Goal: Information Seeking & Learning: Find specific page/section

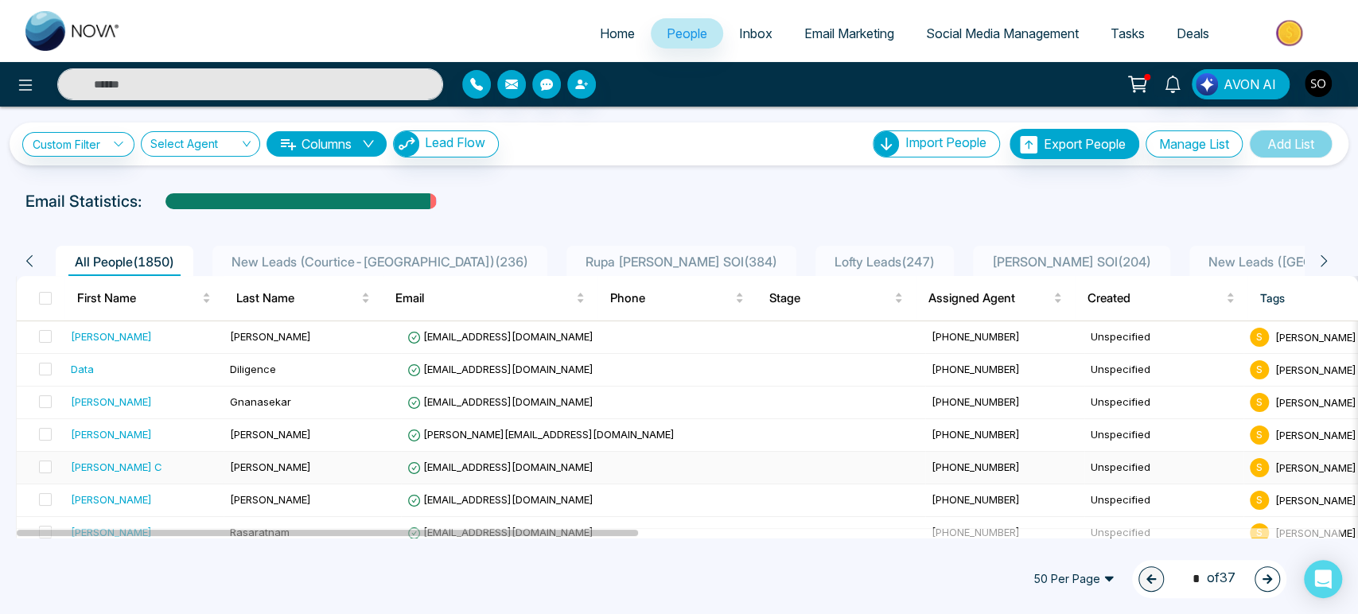
scroll to position [88, 0]
click at [232, 151] on input "search" at bounding box center [194, 147] width 89 height 30
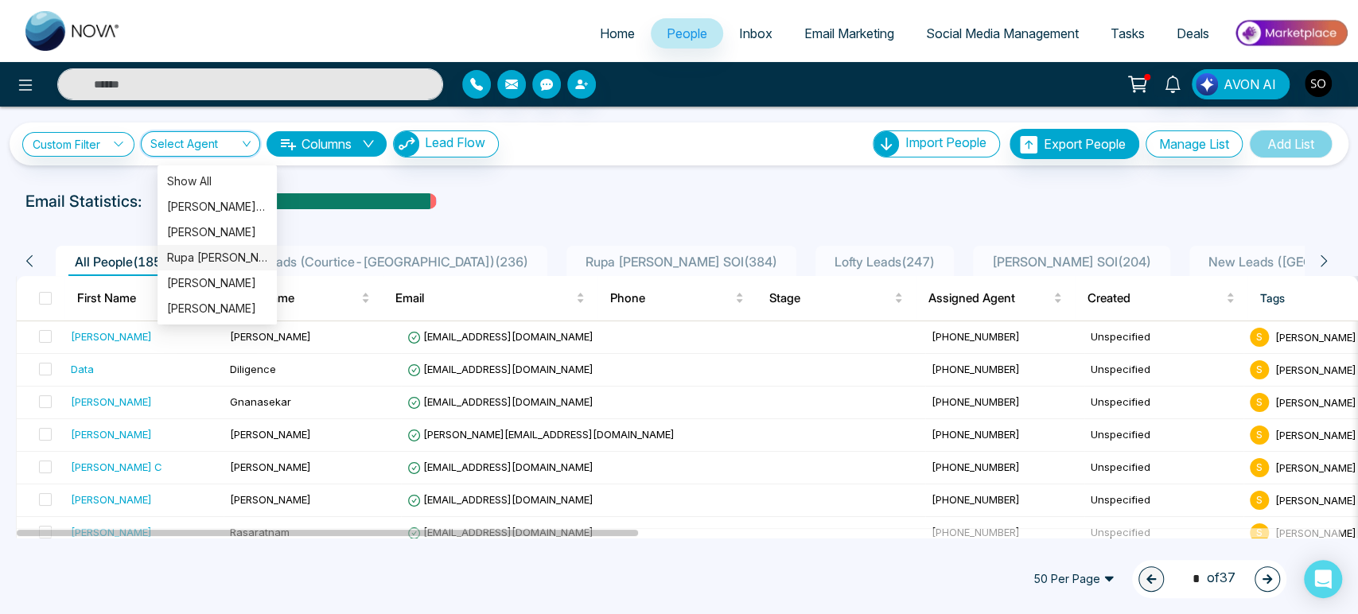
click at [202, 255] on div "Rupa Stephen Ayub" at bounding box center [217, 257] width 100 height 17
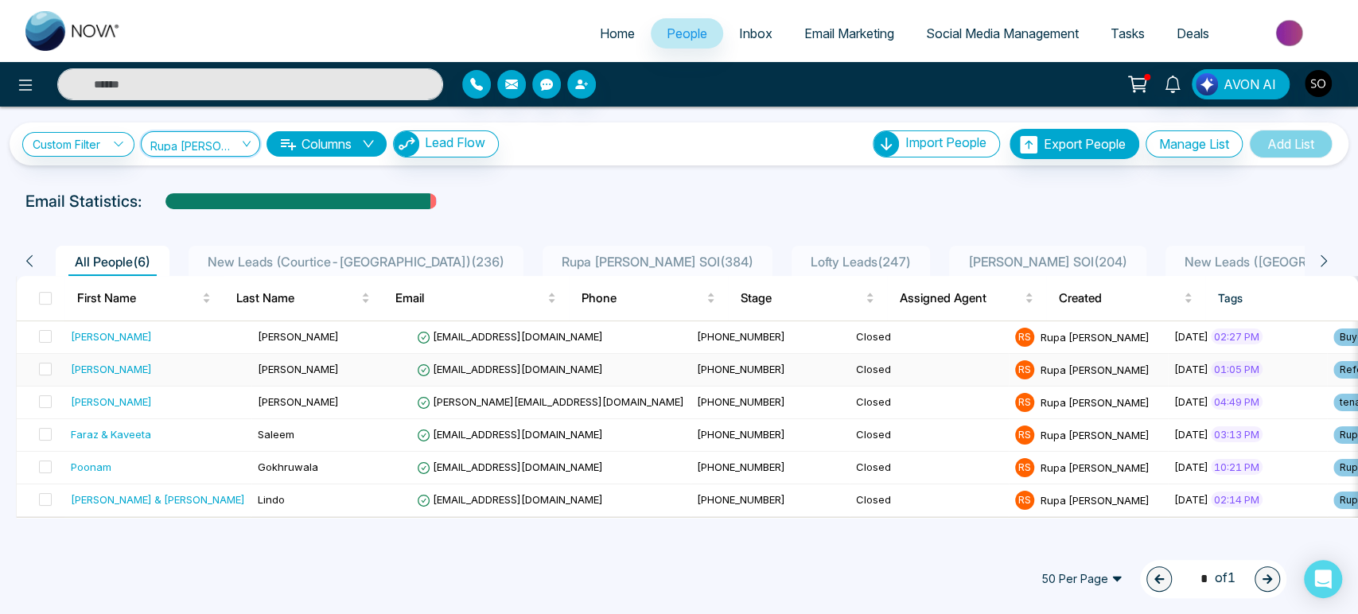
scroll to position [1, 0]
click at [644, 213] on div "Email Statistics:" at bounding box center [457, 201] width 865 height 24
click at [100, 157] on link "Custom Filter" at bounding box center [78, 144] width 112 height 25
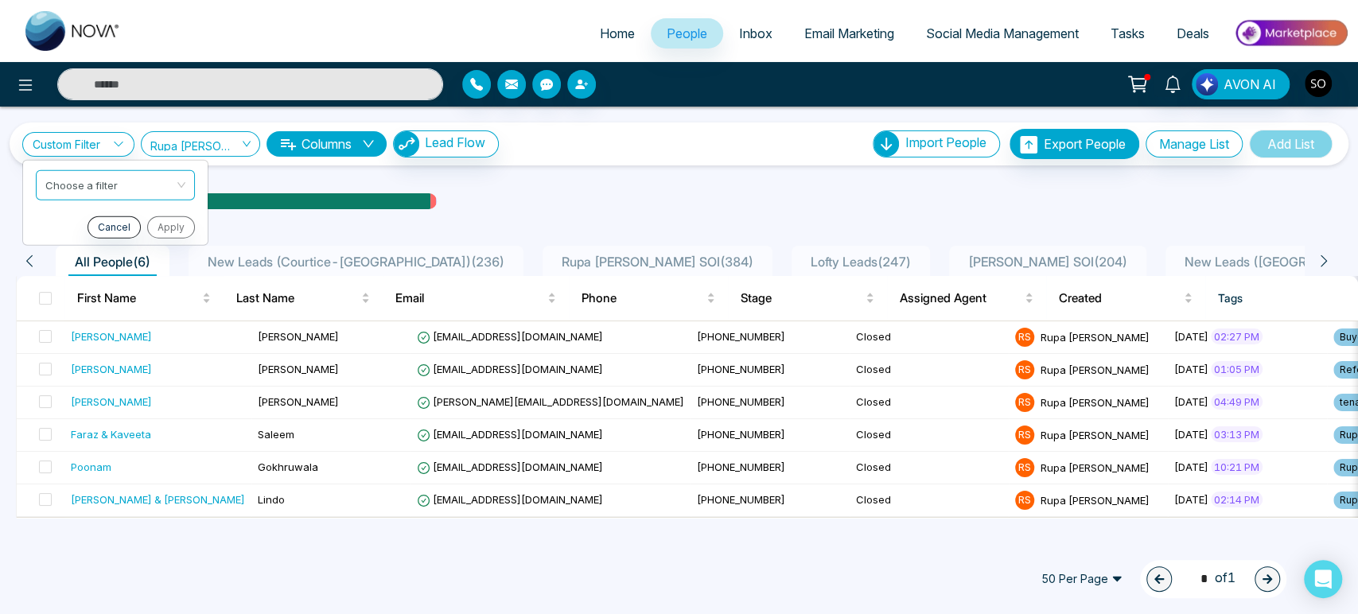
click at [605, 213] on div "Email Statistics:" at bounding box center [457, 201] width 865 height 24
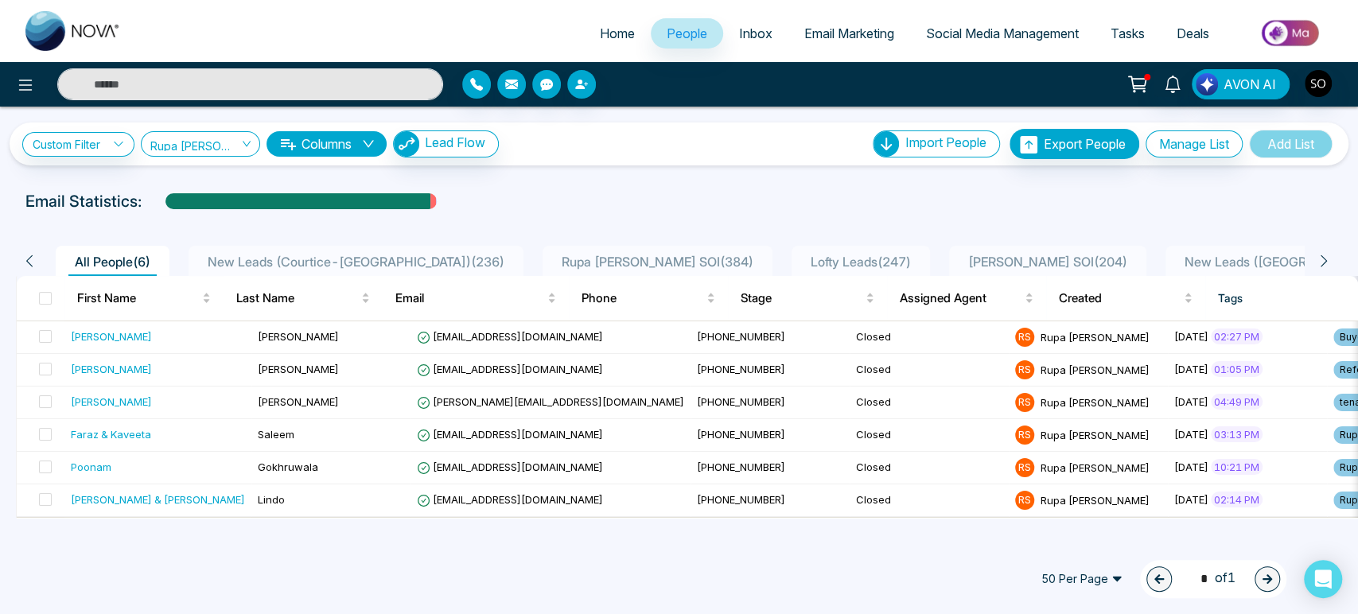
click at [766, 211] on div "Email Statistics:" at bounding box center [457, 201] width 865 height 24
click at [95, 155] on link "Custom Filter" at bounding box center [78, 144] width 112 height 25
click at [644, 240] on div "All People ( 6 ) New Leads (Courtice-Coburg) ( 236 ) Rupa Stephen Ayub SOI ( 38…" at bounding box center [679, 369] width 1339 height 298
click at [598, 270] on span "Rupa Stephen Ayub SOI ( 384 )" at bounding box center [657, 262] width 204 height 16
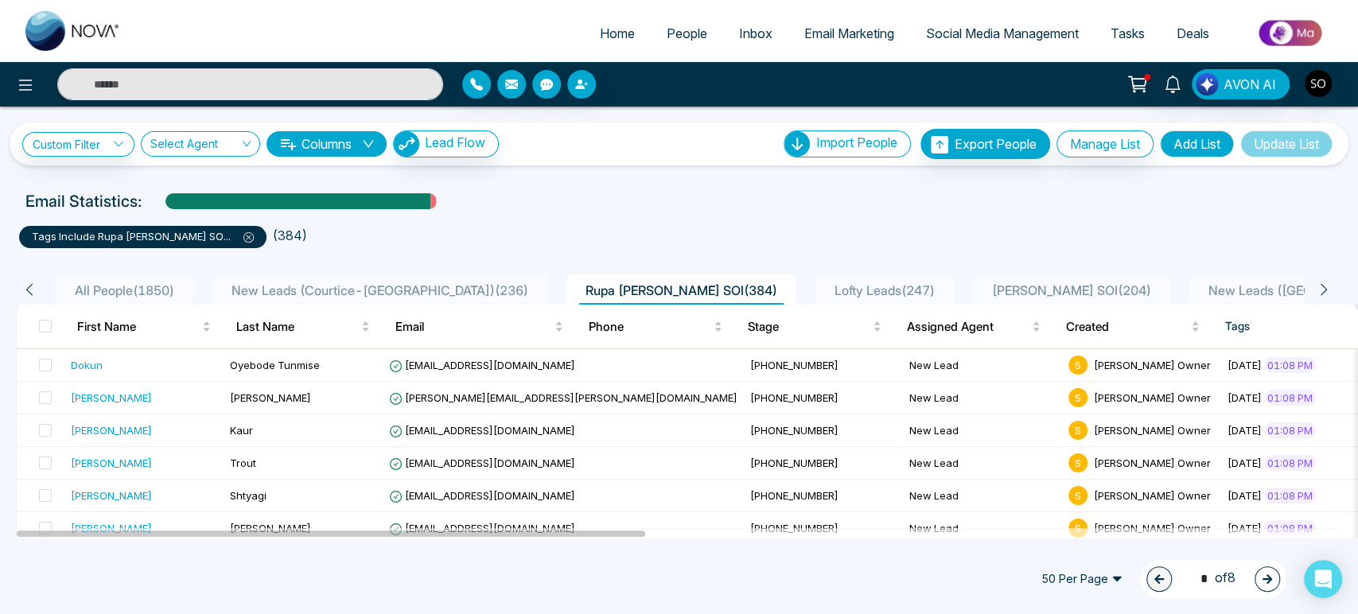
click at [709, 248] on ul "tags include Rupa Stephen-Ayub SO ... ( 384 )" at bounding box center [679, 234] width 1320 height 29
click at [139, 298] on span "All People ( 1850 )" at bounding box center [124, 290] width 112 height 16
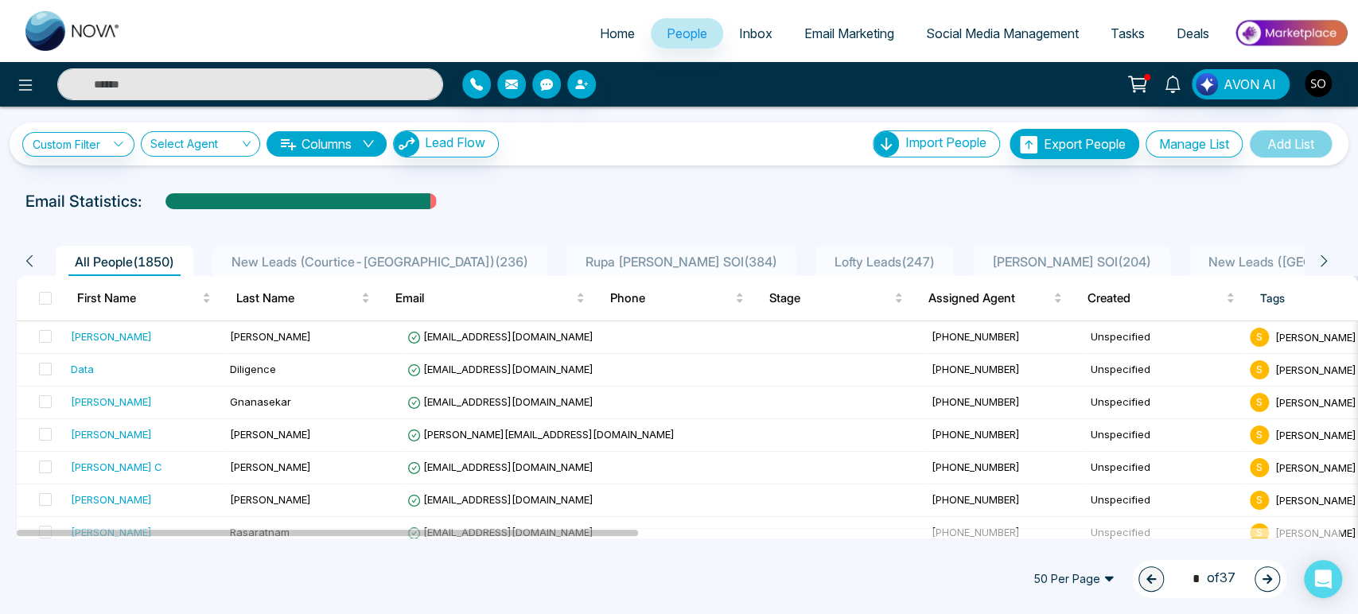
click at [394, 270] on span "New Leads (Courtice-Coburg) ( 236 )" at bounding box center [379, 262] width 309 height 16
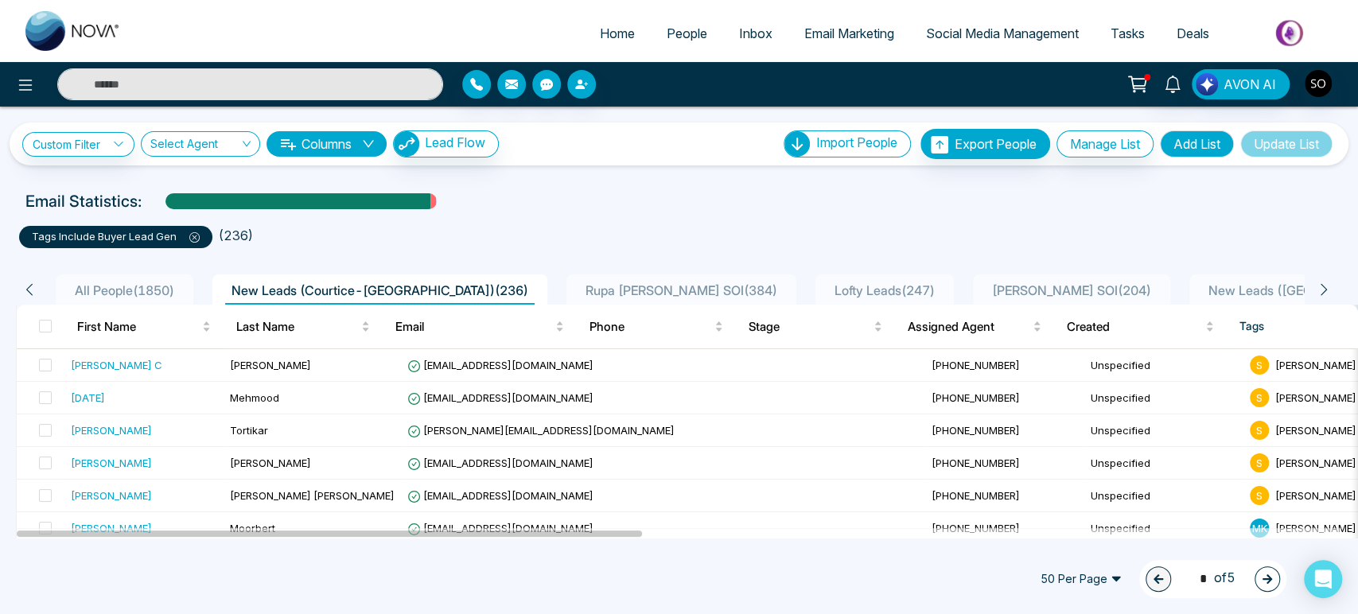
click at [589, 248] on ul "tags include Buyer Lead Gen ( 236 )" at bounding box center [679, 234] width 1320 height 29
click at [136, 300] on div "All People ( 1850 )" at bounding box center [124, 290] width 112 height 19
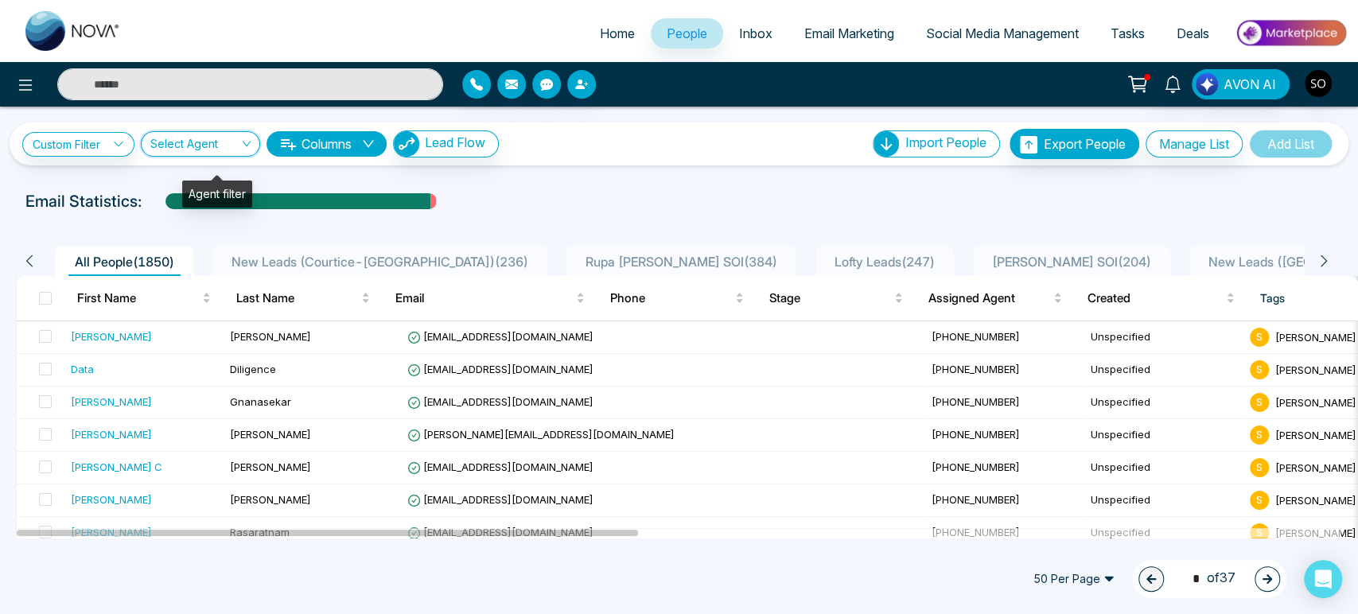
click at [228, 162] on input "search" at bounding box center [194, 147] width 89 height 30
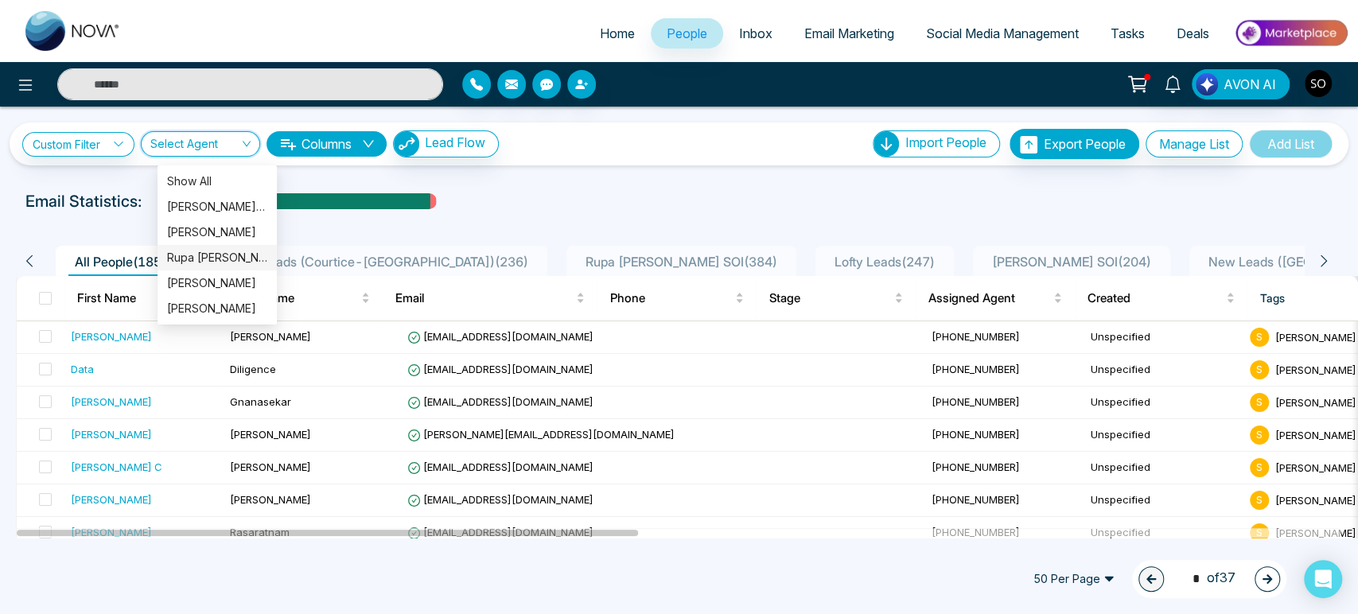
click at [228, 260] on div "Rupa Stephen Ayub" at bounding box center [217, 257] width 100 height 17
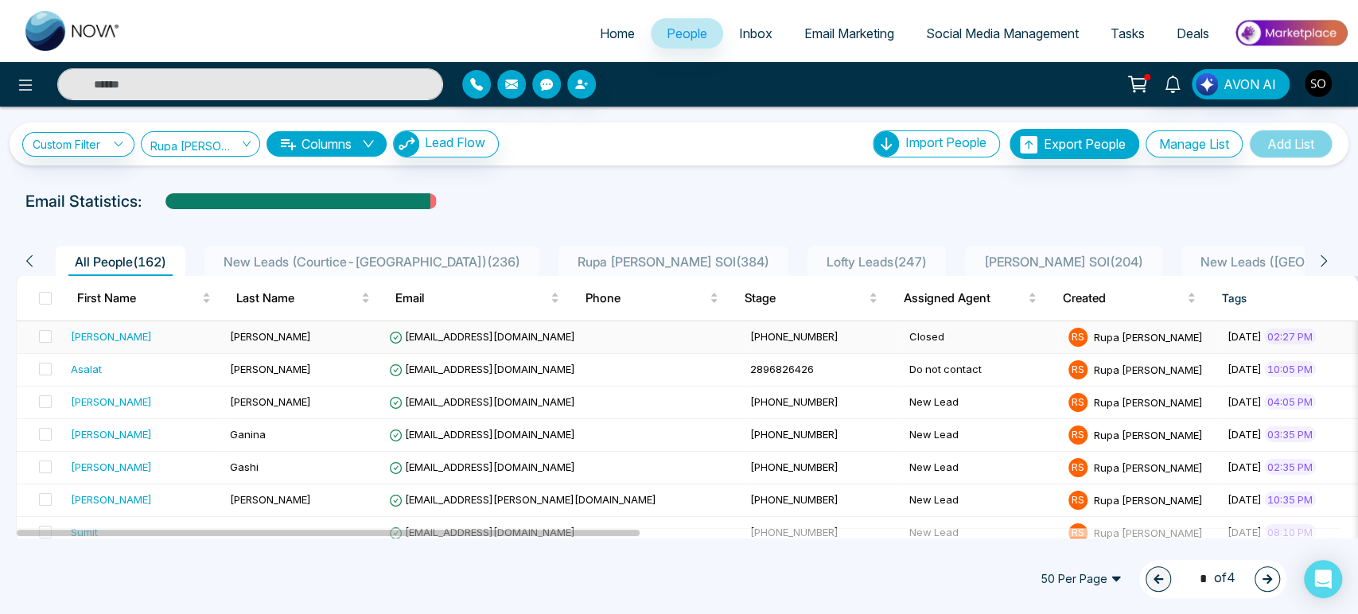
click at [346, 354] on td "Darryl Singh" at bounding box center [303, 337] width 159 height 33
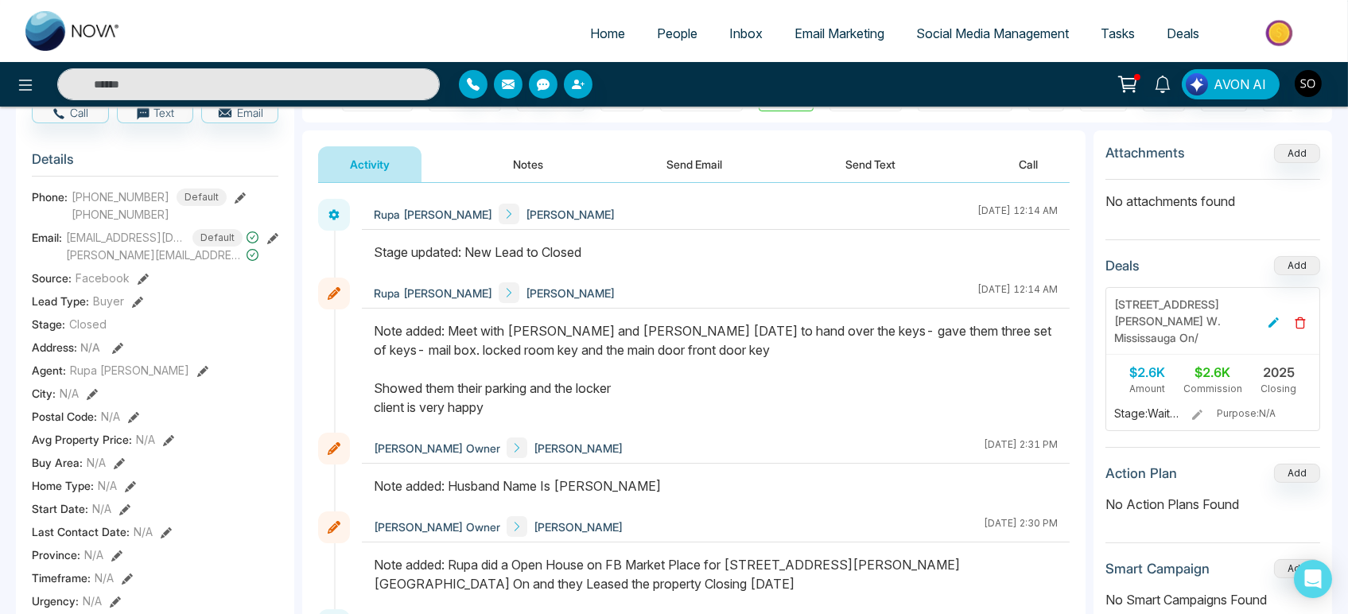
scroll to position [177, 0]
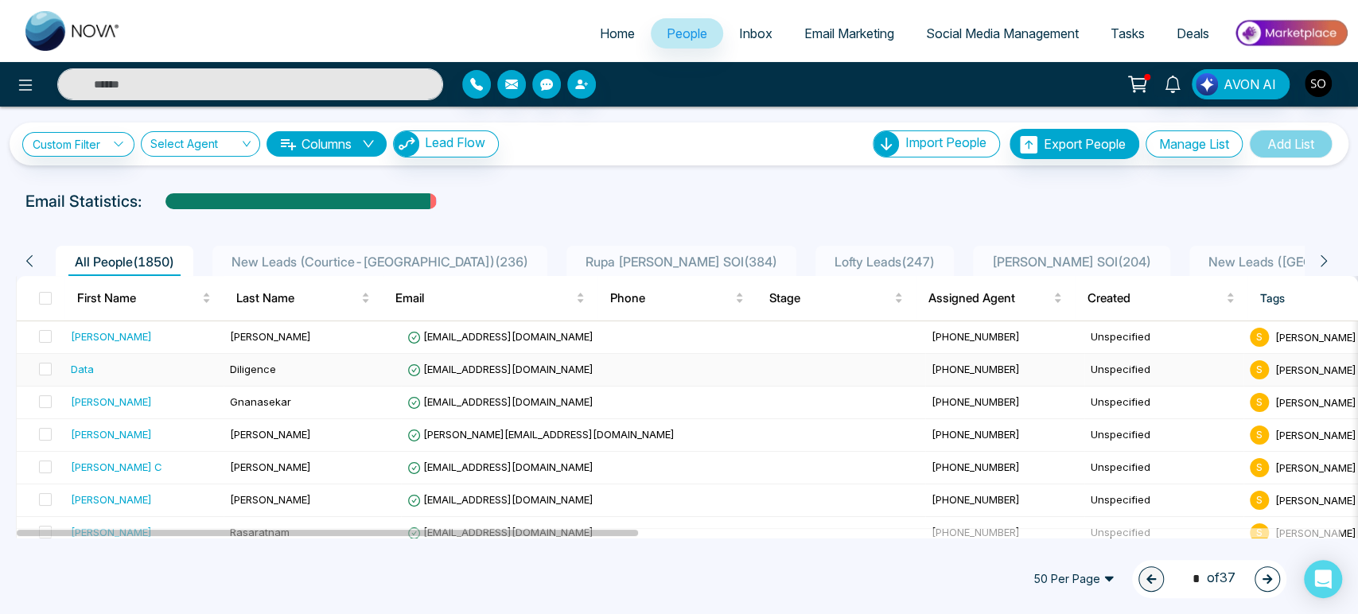
click at [261, 375] on span "Diligence" at bounding box center [253, 369] width 46 height 13
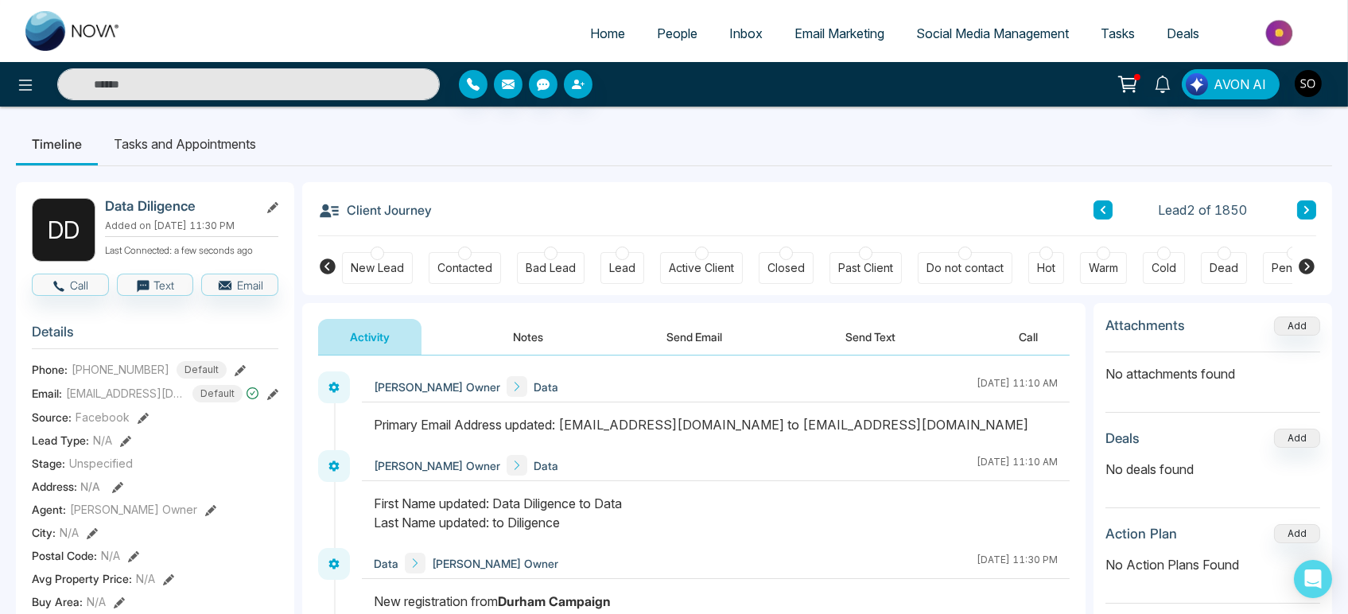
click at [663, 37] on span "People" at bounding box center [677, 33] width 41 height 16
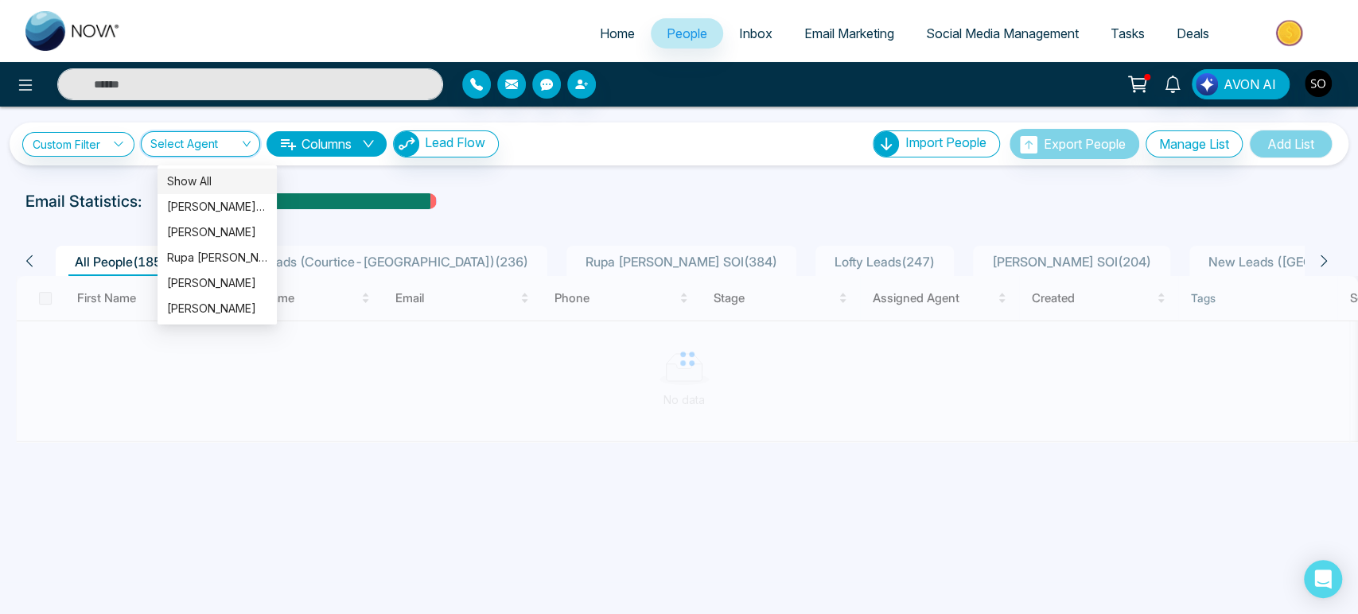
click at [231, 154] on input "search" at bounding box center [194, 147] width 89 height 30
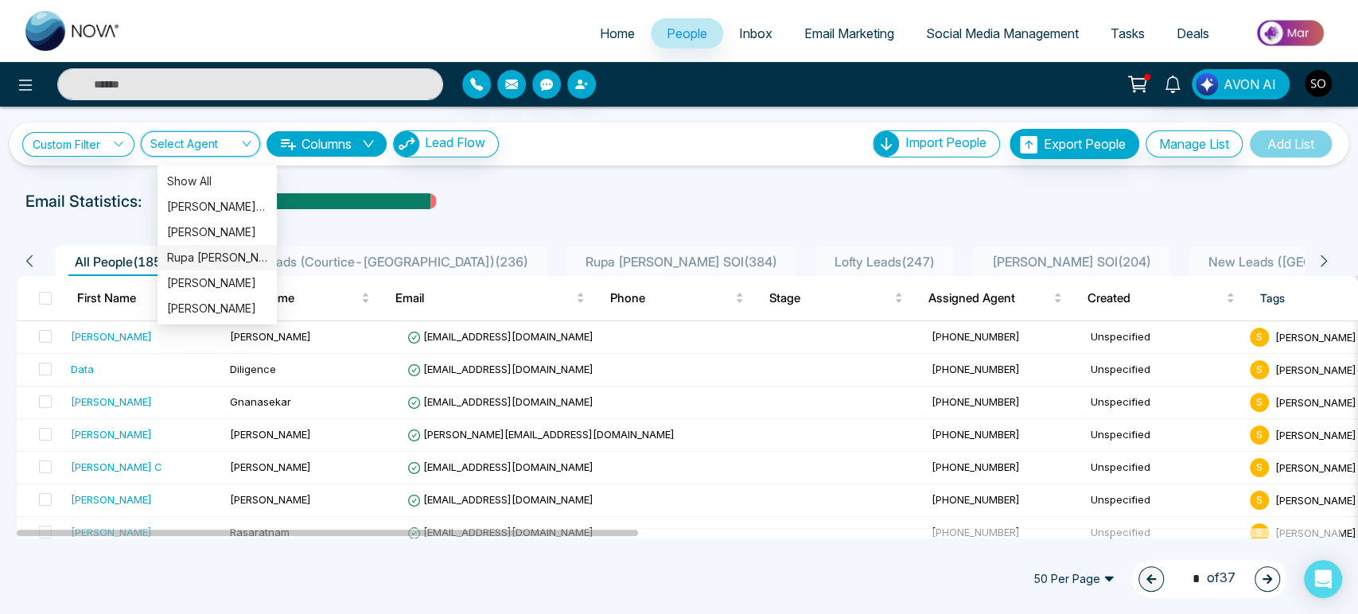
click at [229, 261] on div "Rupa Stephen Ayub" at bounding box center [217, 257] width 100 height 17
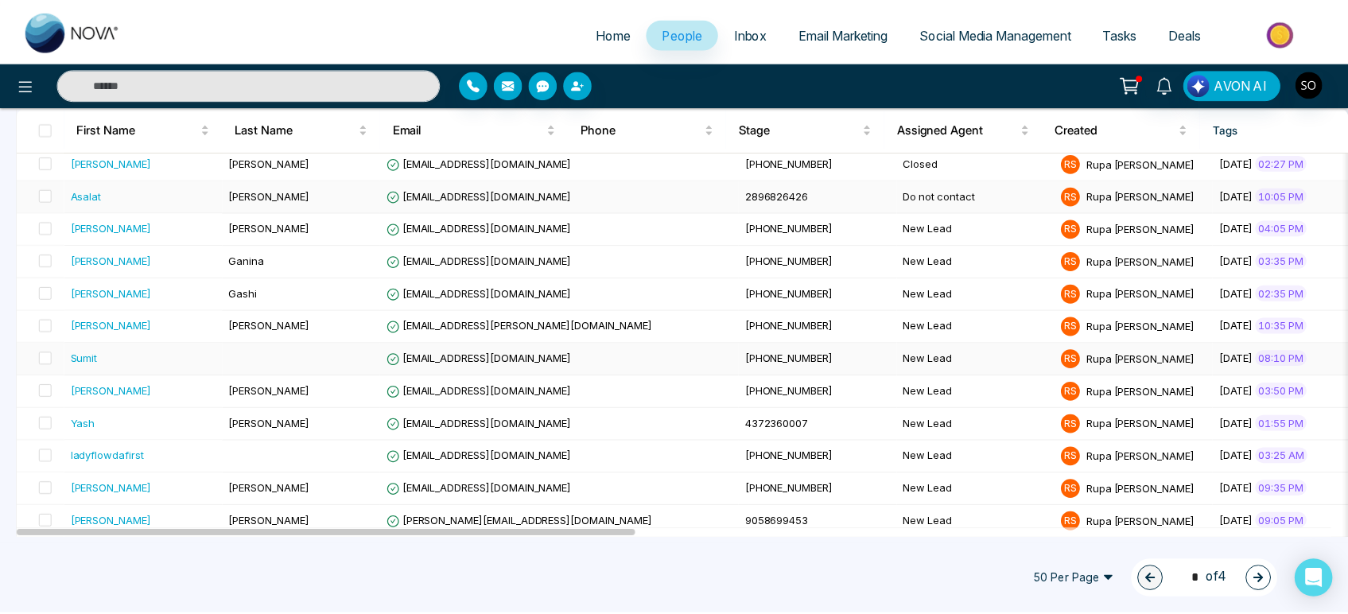
scroll to position [177, 0]
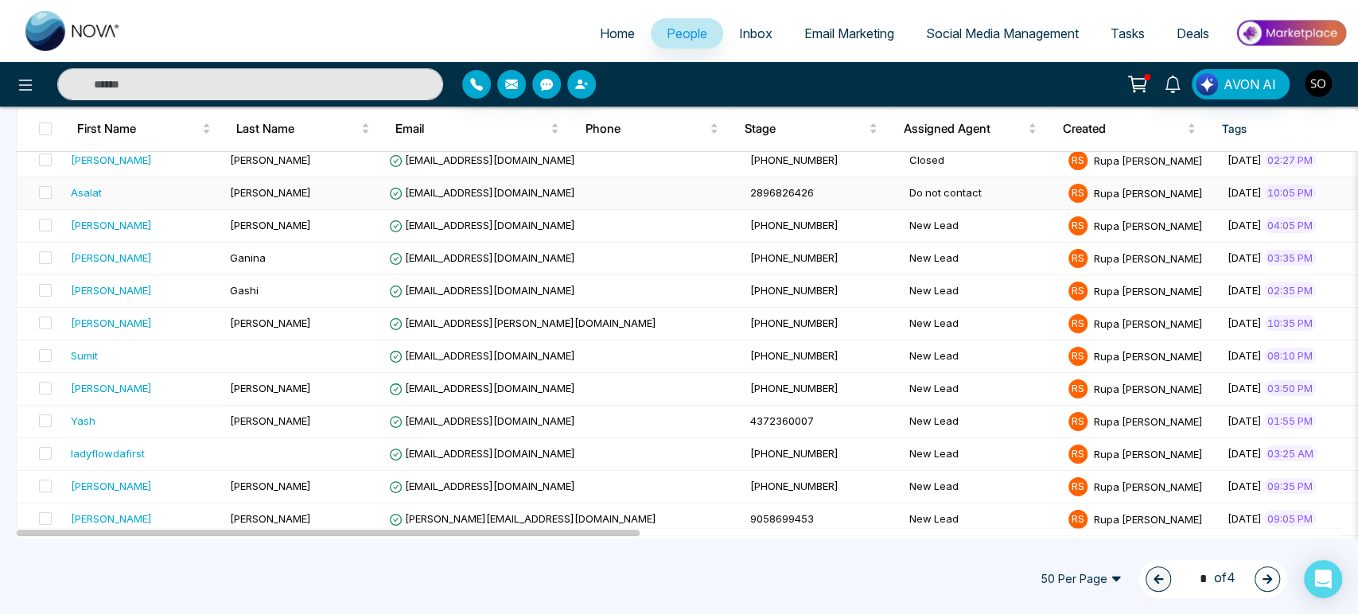
click at [278, 210] on td "Kamal" at bounding box center [303, 193] width 159 height 33
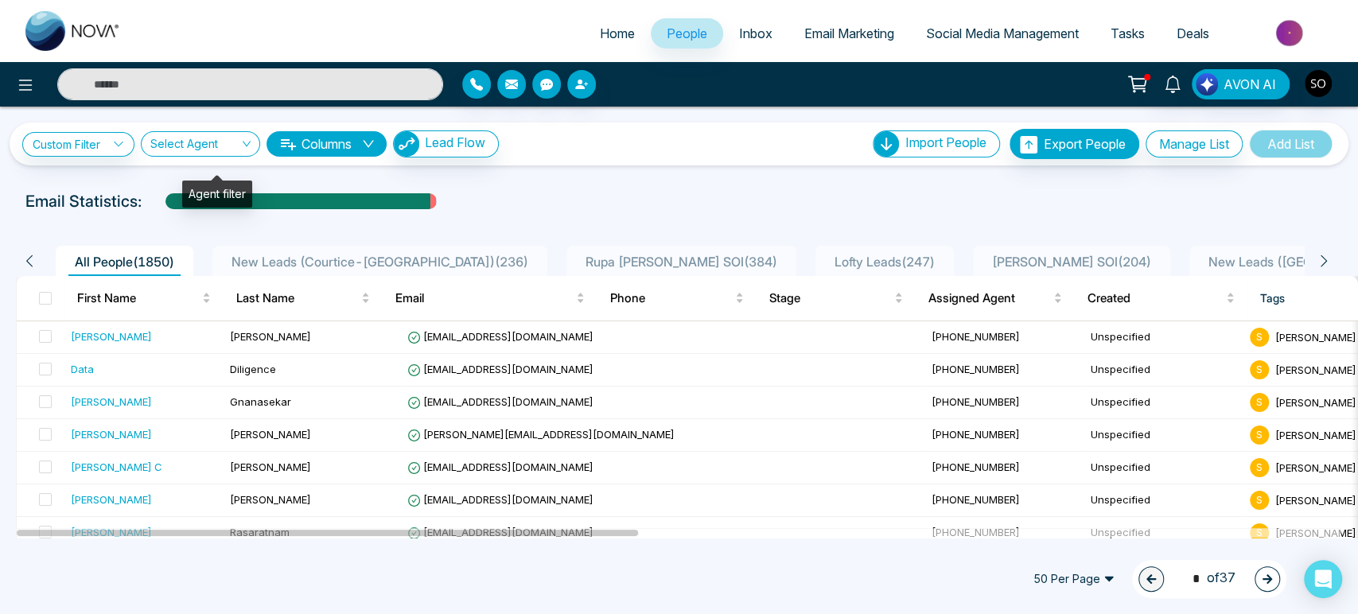
click at [193, 154] on input "search" at bounding box center [194, 147] width 89 height 30
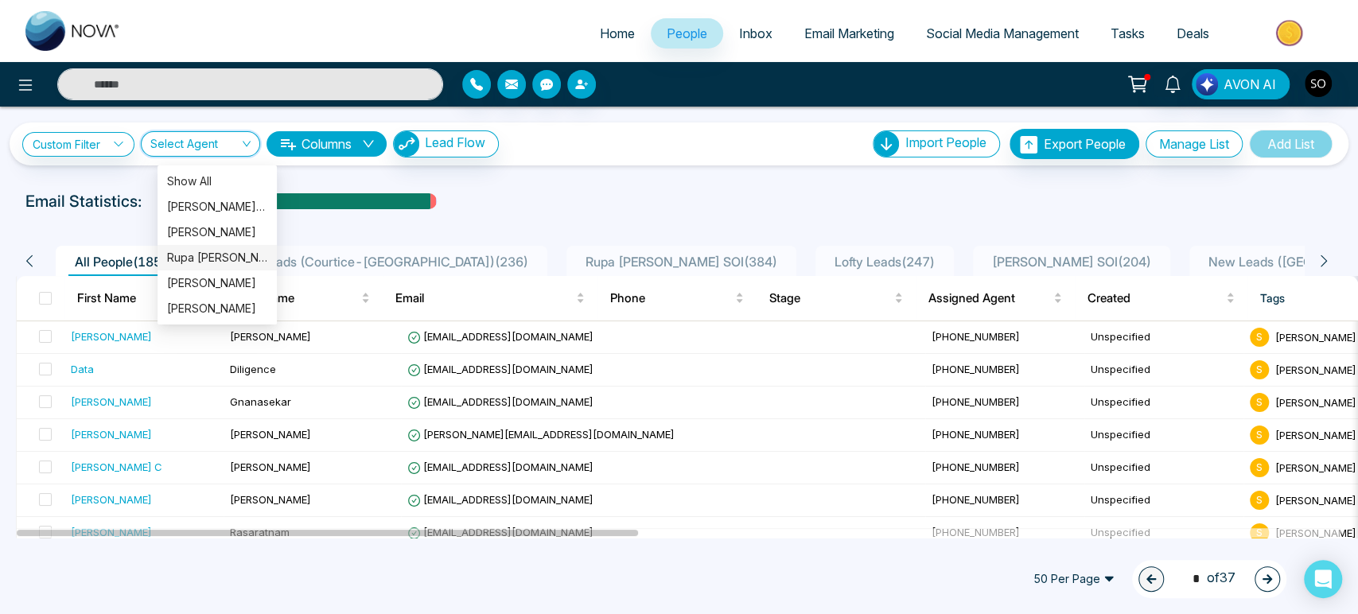
click at [220, 259] on div "Rupa Stephen Ayub" at bounding box center [217, 257] width 100 height 17
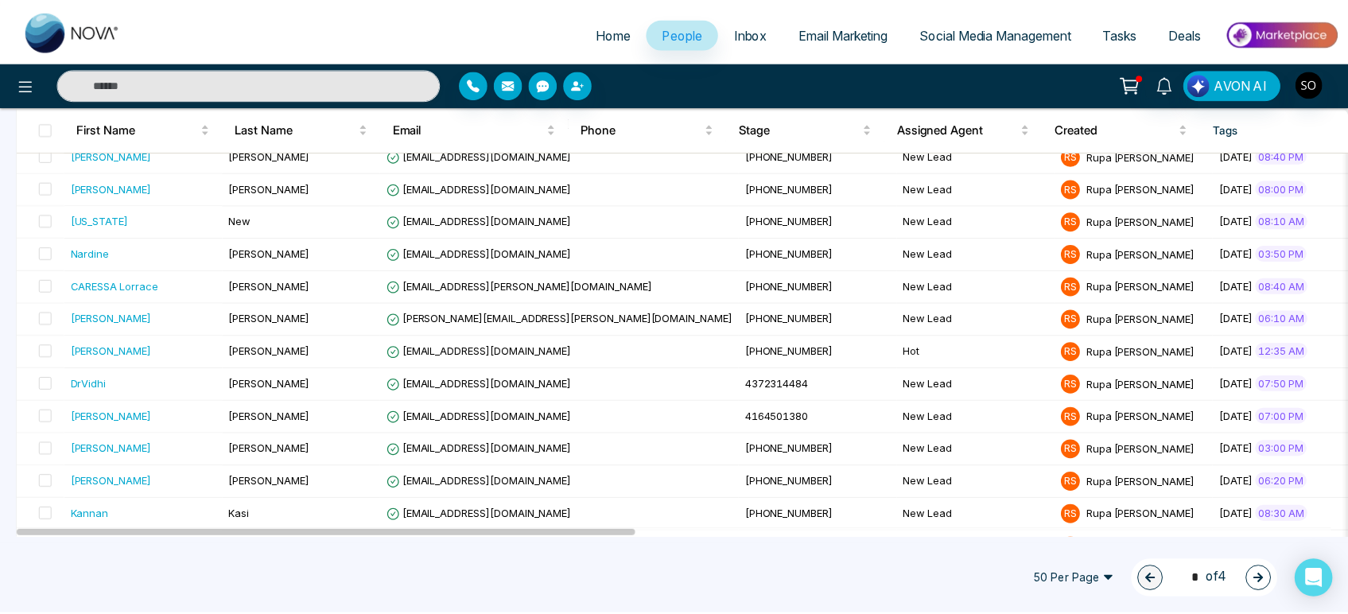
scroll to position [795, 0]
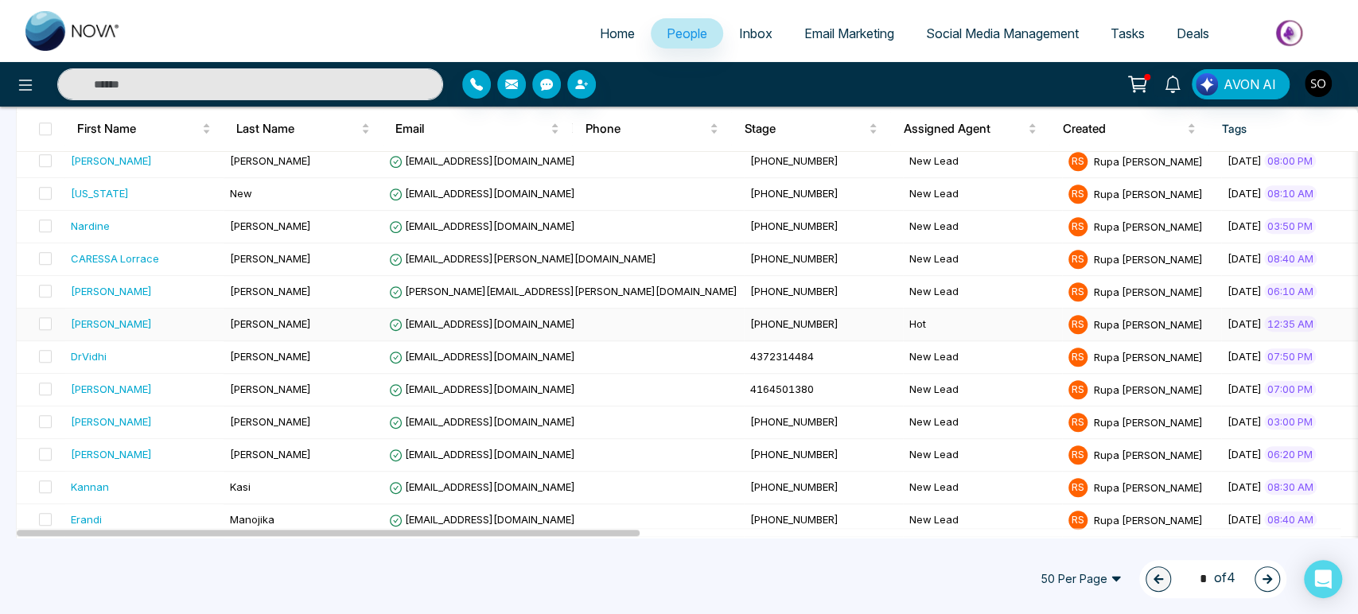
click at [252, 330] on span "Bartolo" at bounding box center [270, 323] width 81 height 13
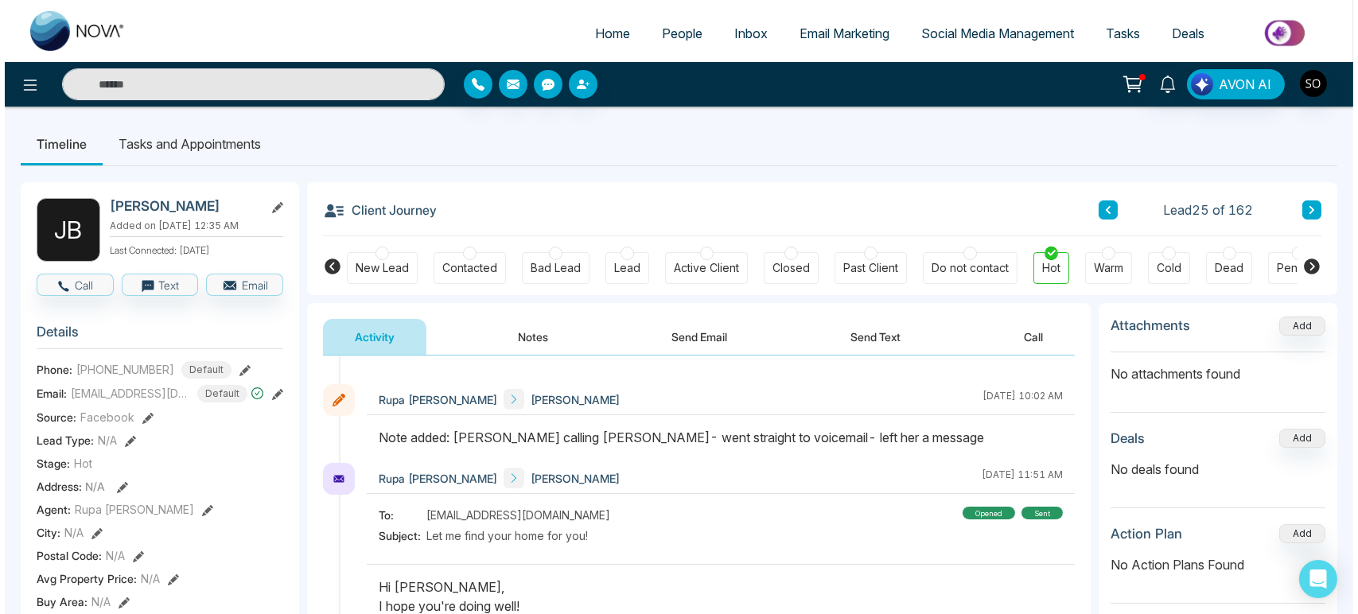
scroll to position [795, 0]
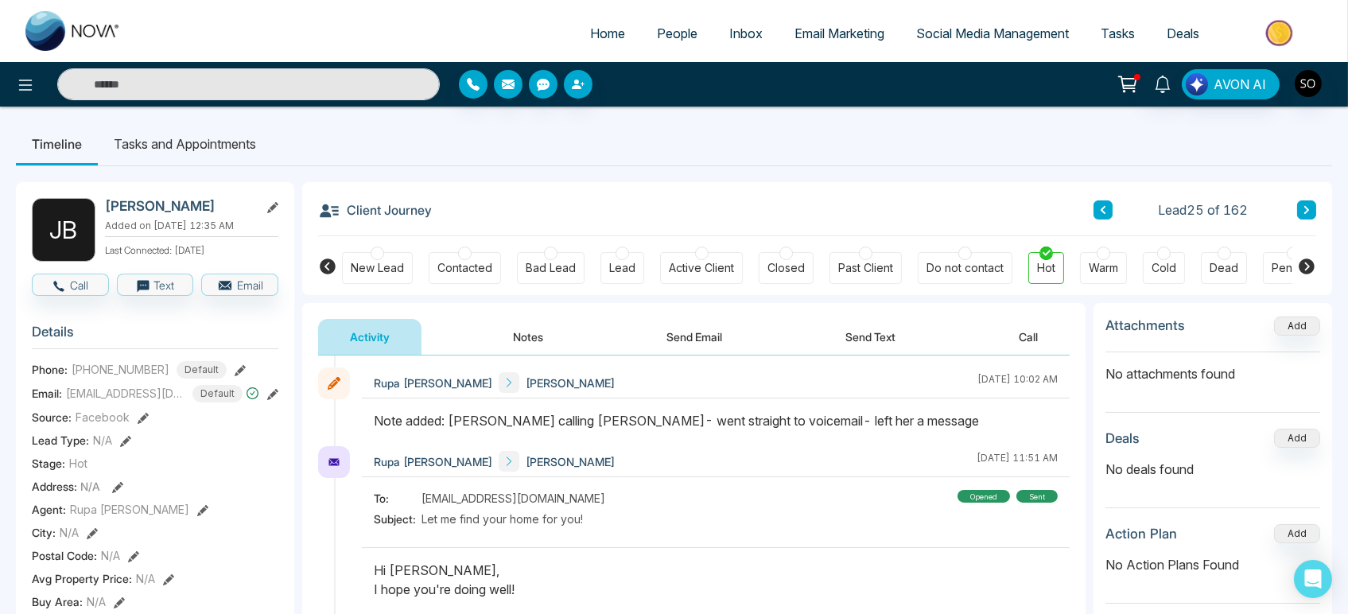
click at [164, 143] on li "Tasks and Appointments" at bounding box center [185, 143] width 174 height 43
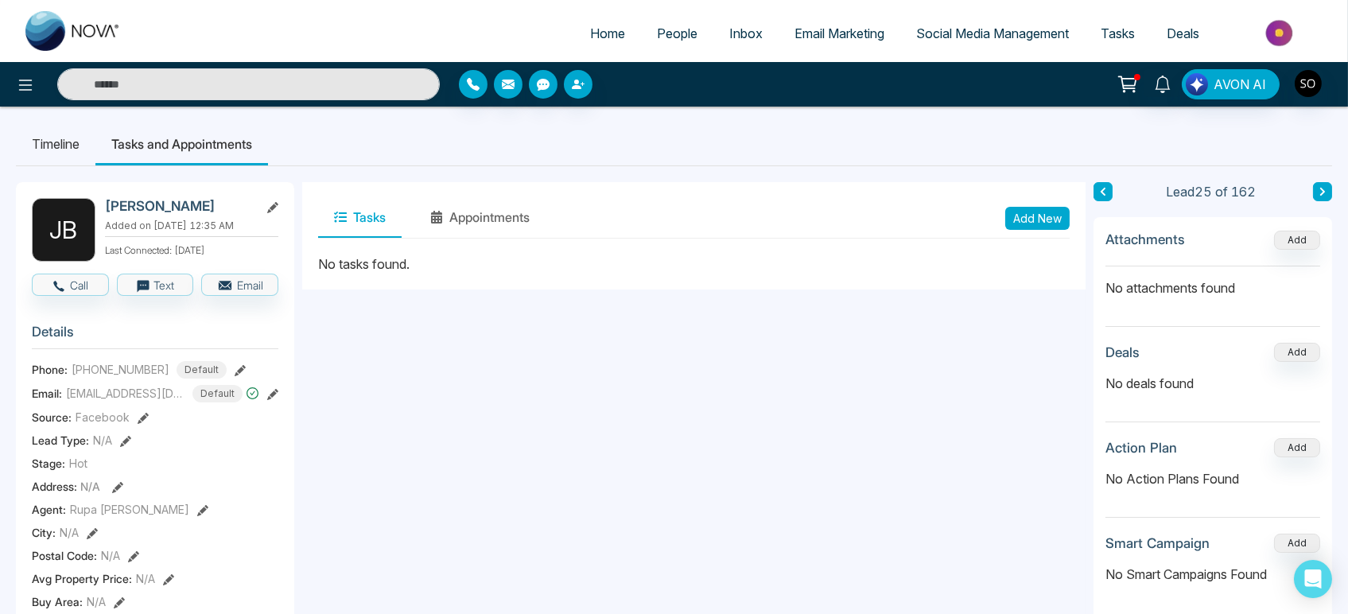
click at [37, 144] on li "Timeline" at bounding box center [56, 143] width 80 height 43
click at [663, 34] on span "People" at bounding box center [677, 33] width 41 height 16
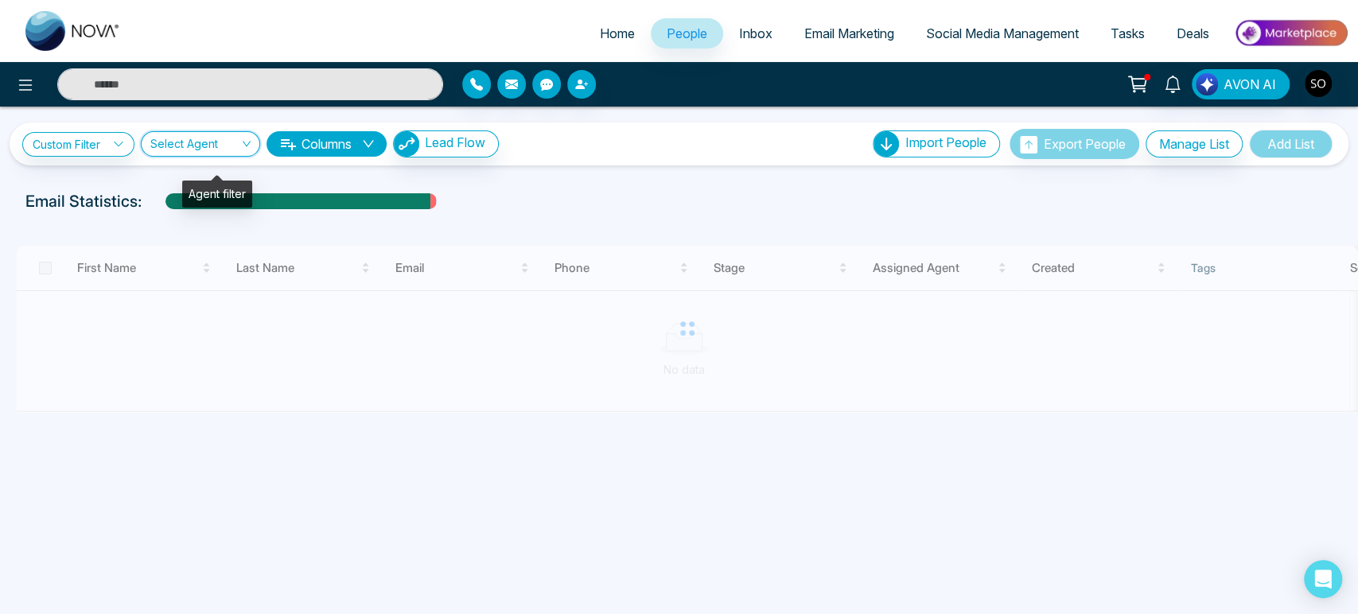
click at [177, 145] on input "search" at bounding box center [194, 147] width 89 height 30
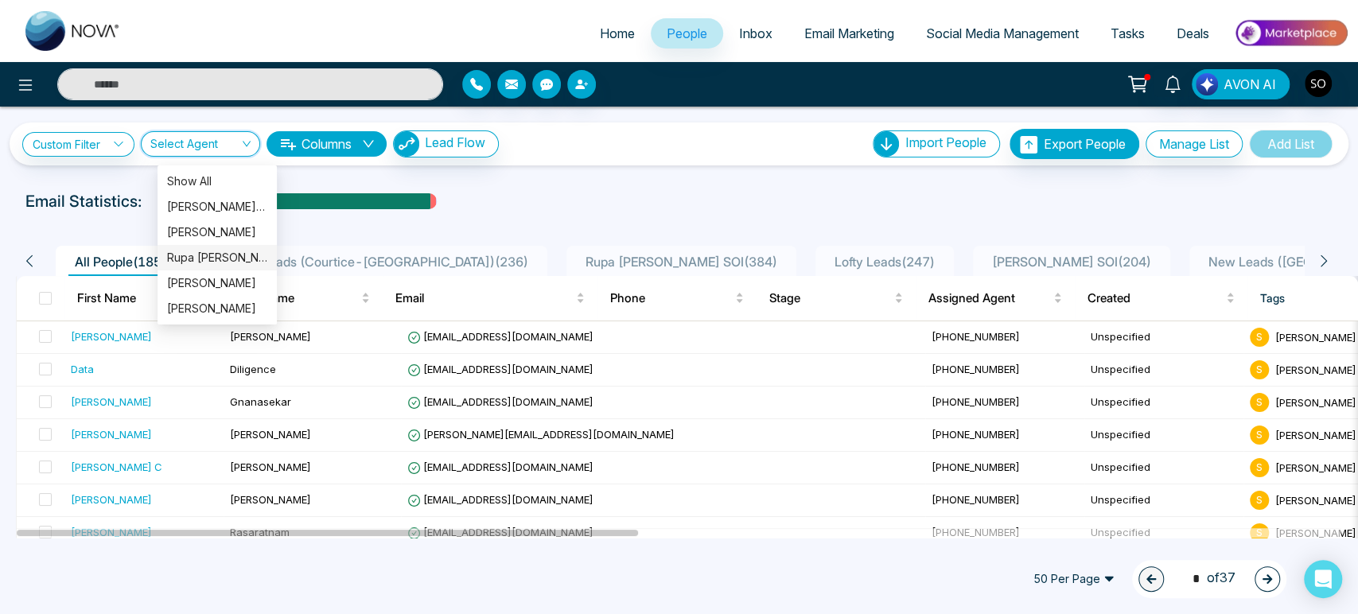
click at [224, 262] on div "Rupa Stephen Ayub" at bounding box center [217, 257] width 100 height 17
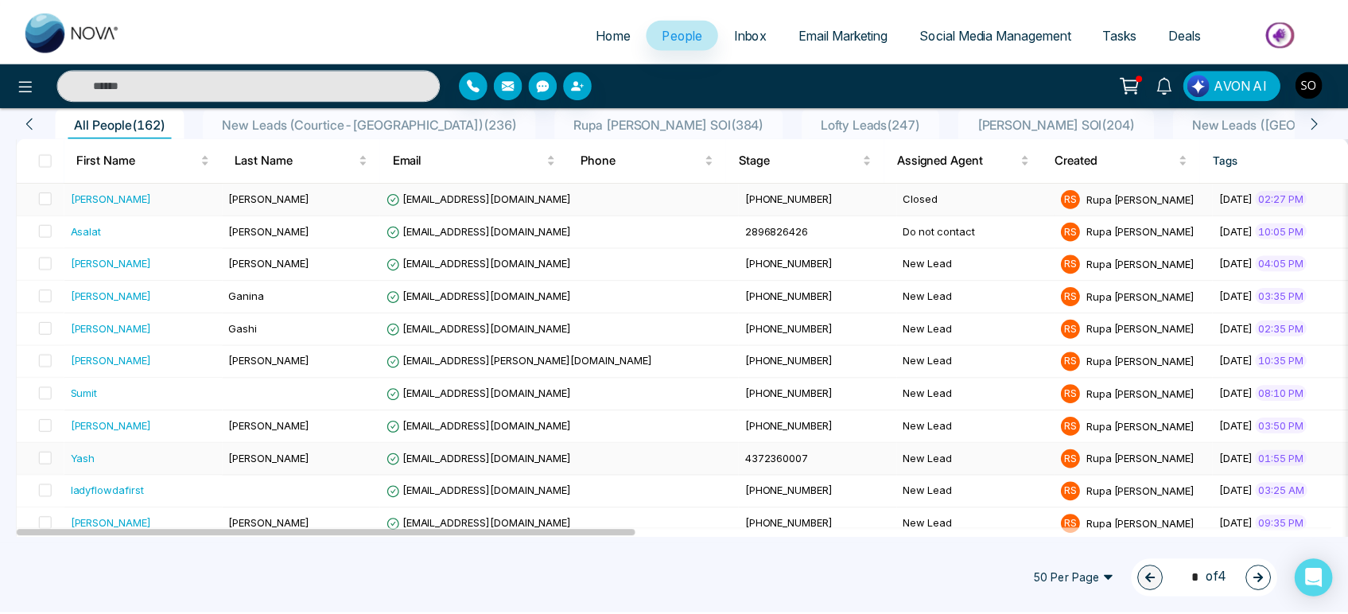
scroll to position [177, 0]
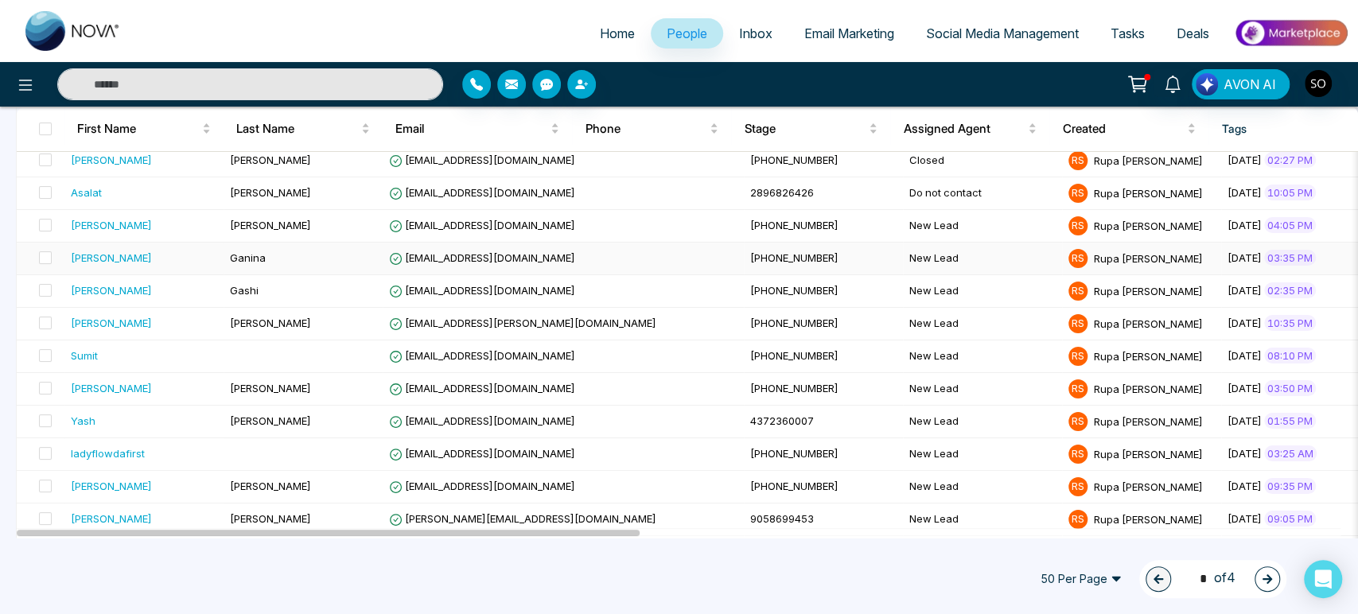
click at [254, 264] on span "Ganina" at bounding box center [248, 257] width 36 height 13
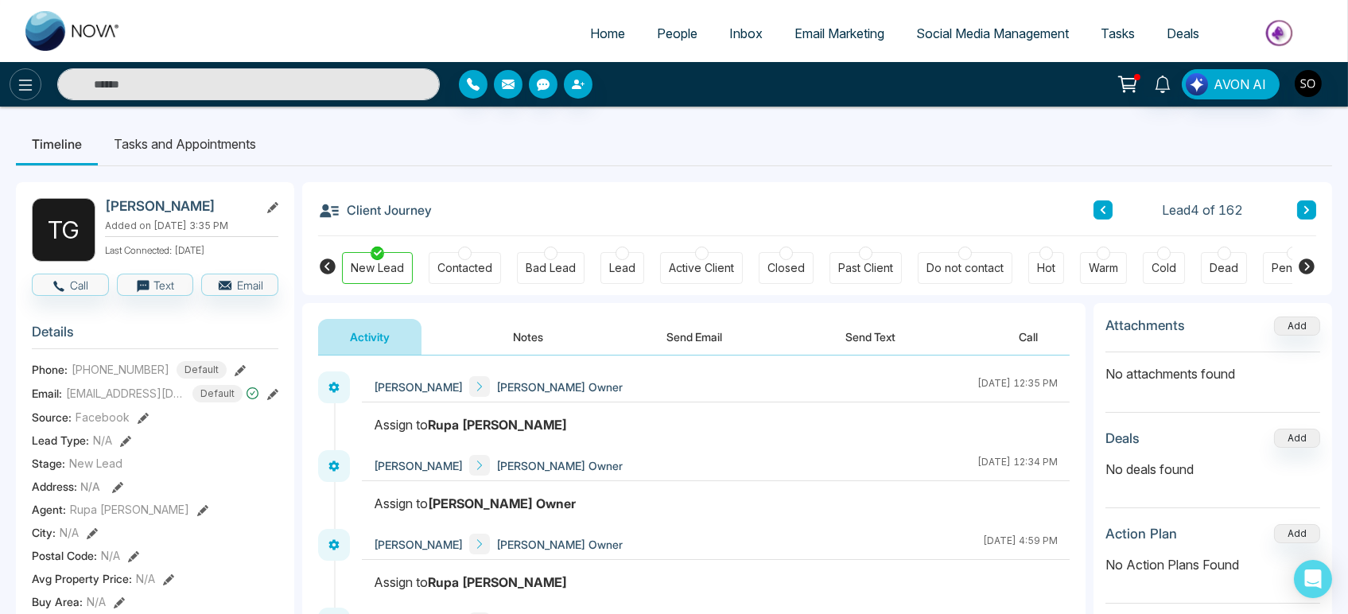
click at [24, 89] on icon at bounding box center [25, 85] width 19 height 19
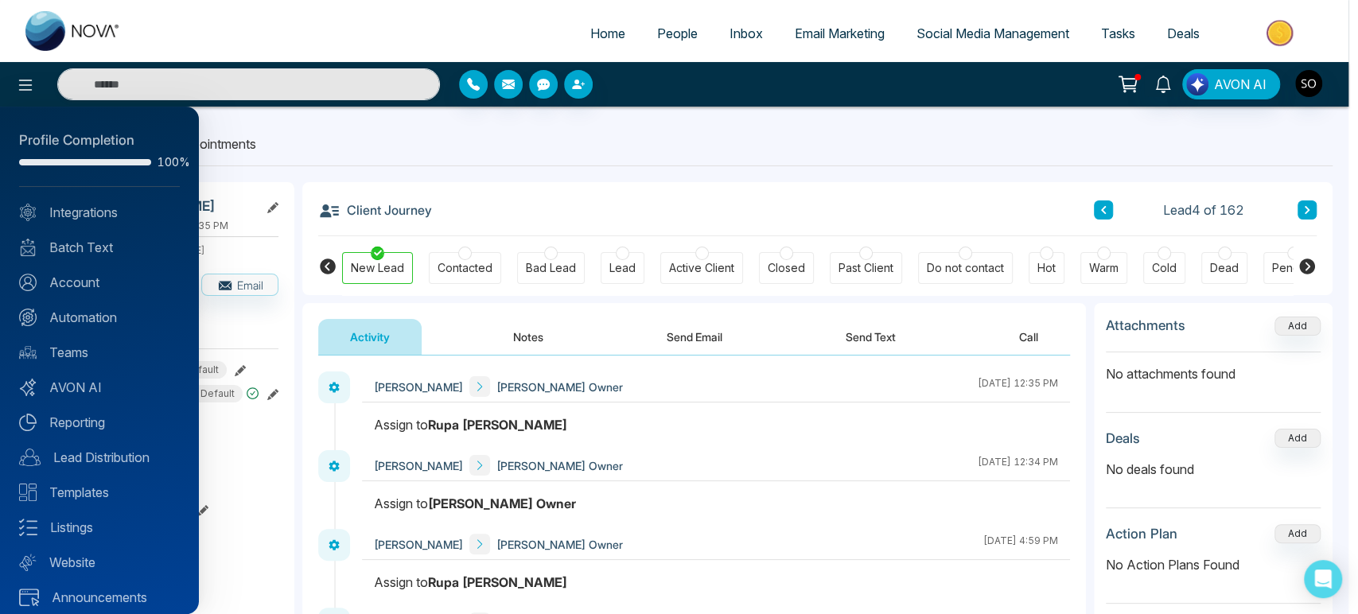
click at [539, 208] on div at bounding box center [679, 307] width 1358 height 614
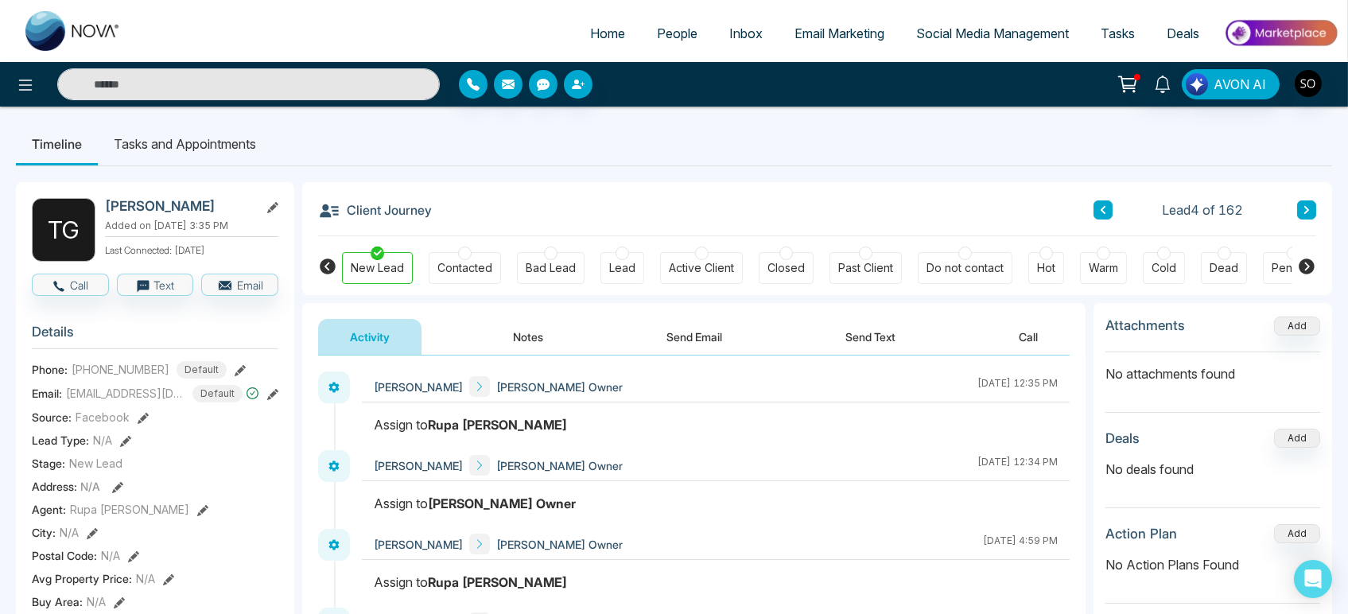
click at [668, 41] on span "People" at bounding box center [677, 33] width 41 height 16
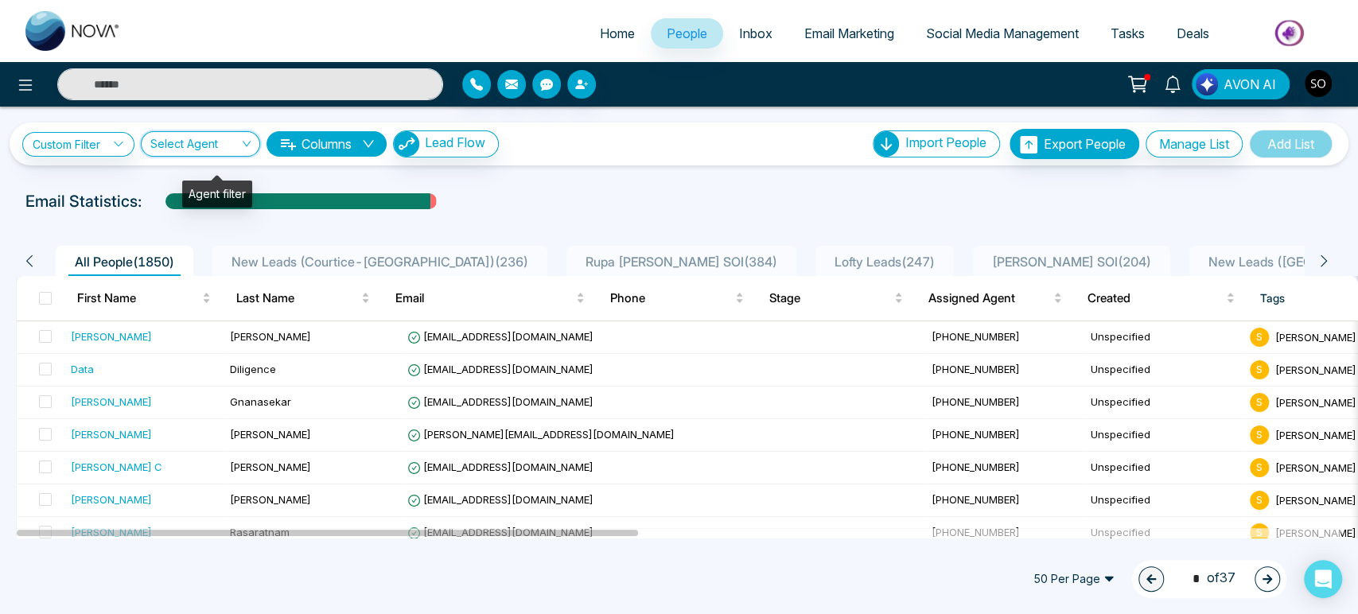
click at [195, 154] on input "search" at bounding box center [194, 147] width 89 height 30
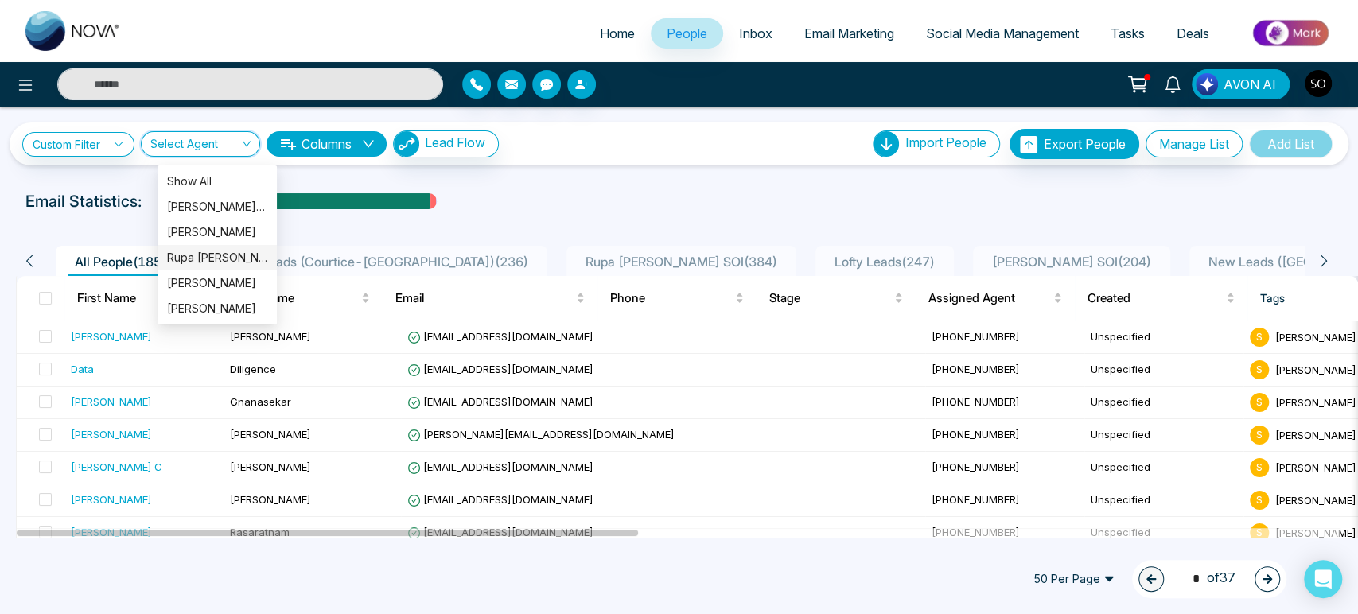
click at [196, 256] on div "Rupa Stephen Ayub" at bounding box center [217, 257] width 100 height 17
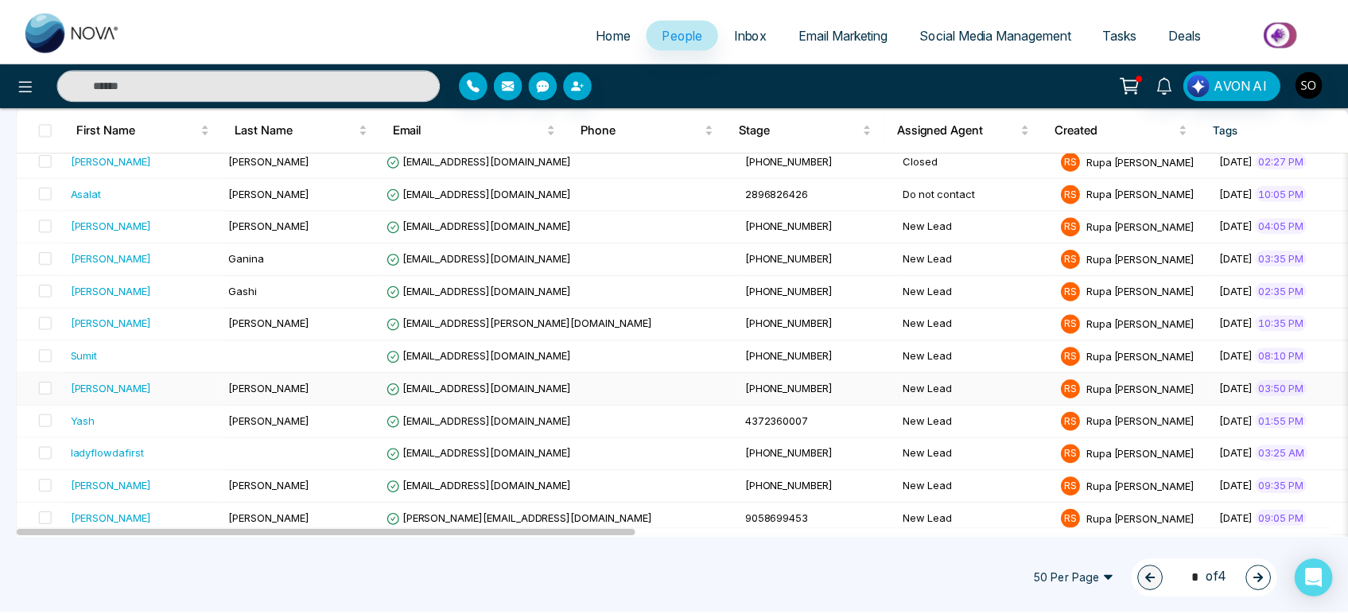
scroll to position [265, 0]
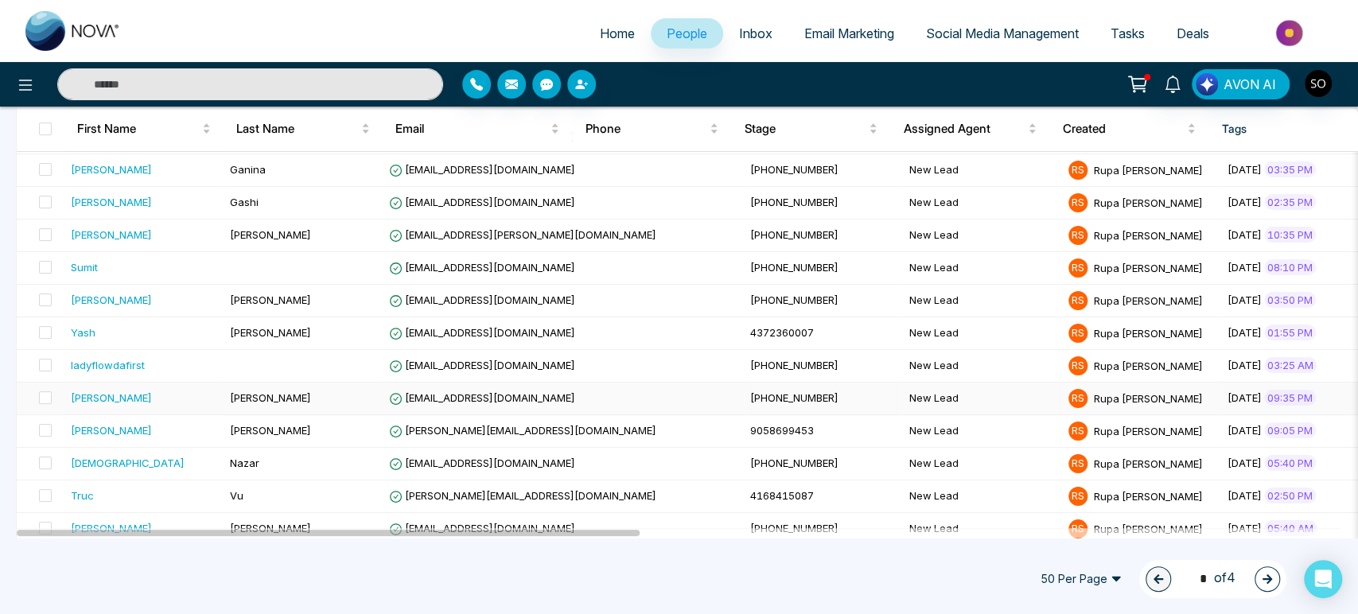
click at [267, 414] on td "Mallari" at bounding box center [303, 399] width 159 height 33
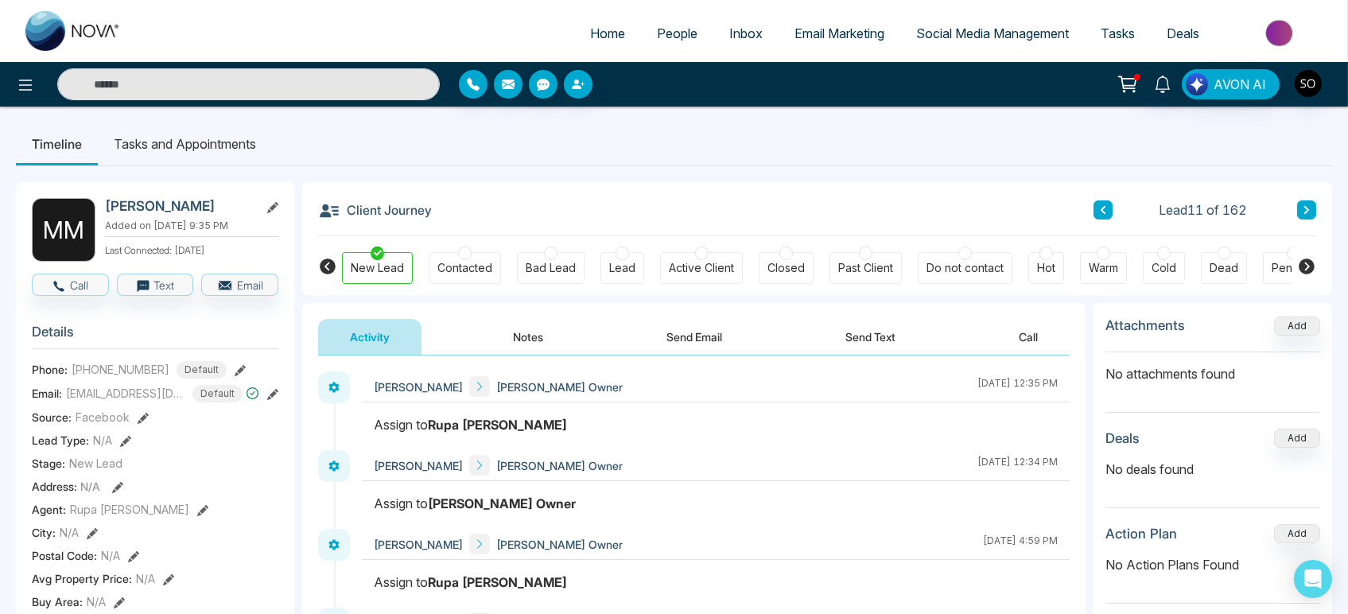
click at [657, 33] on span "People" at bounding box center [677, 33] width 41 height 16
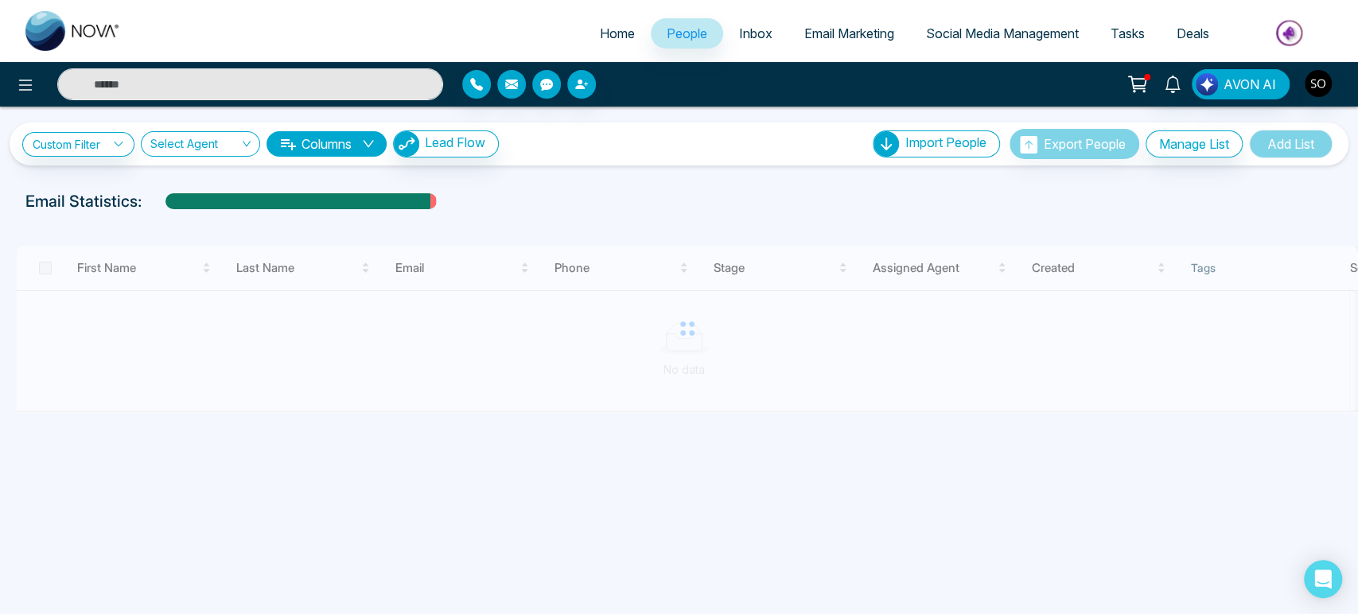
click at [213, 94] on input "text" at bounding box center [250, 84] width 386 height 32
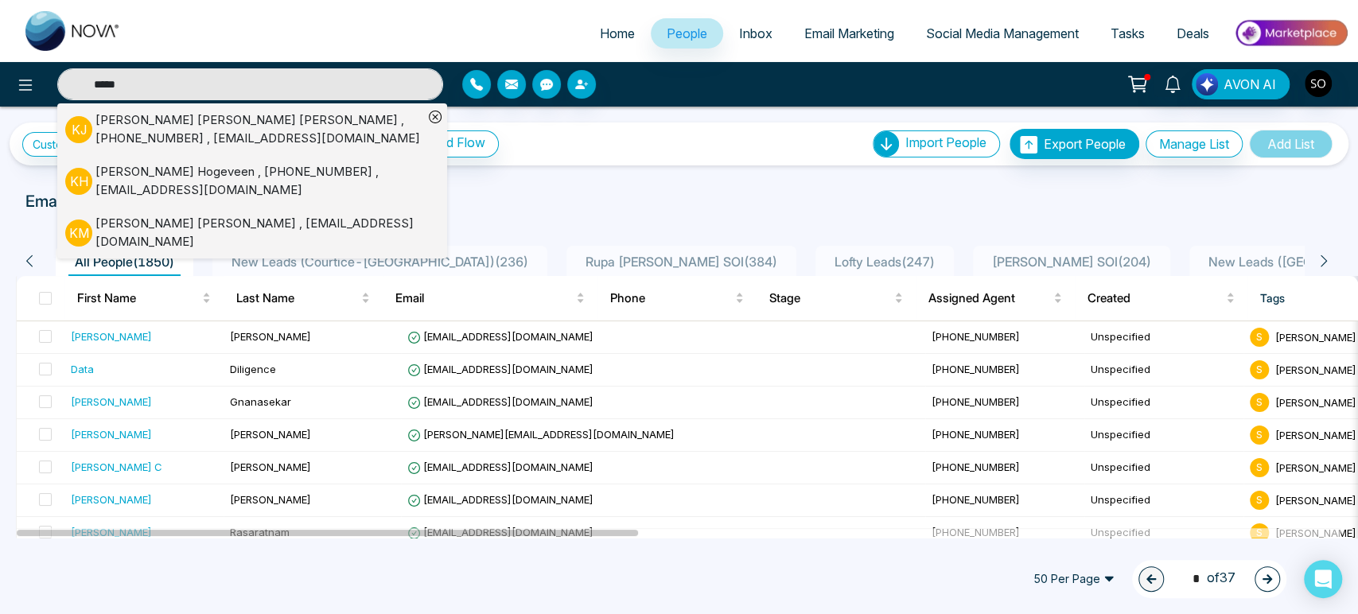
type input "**********"
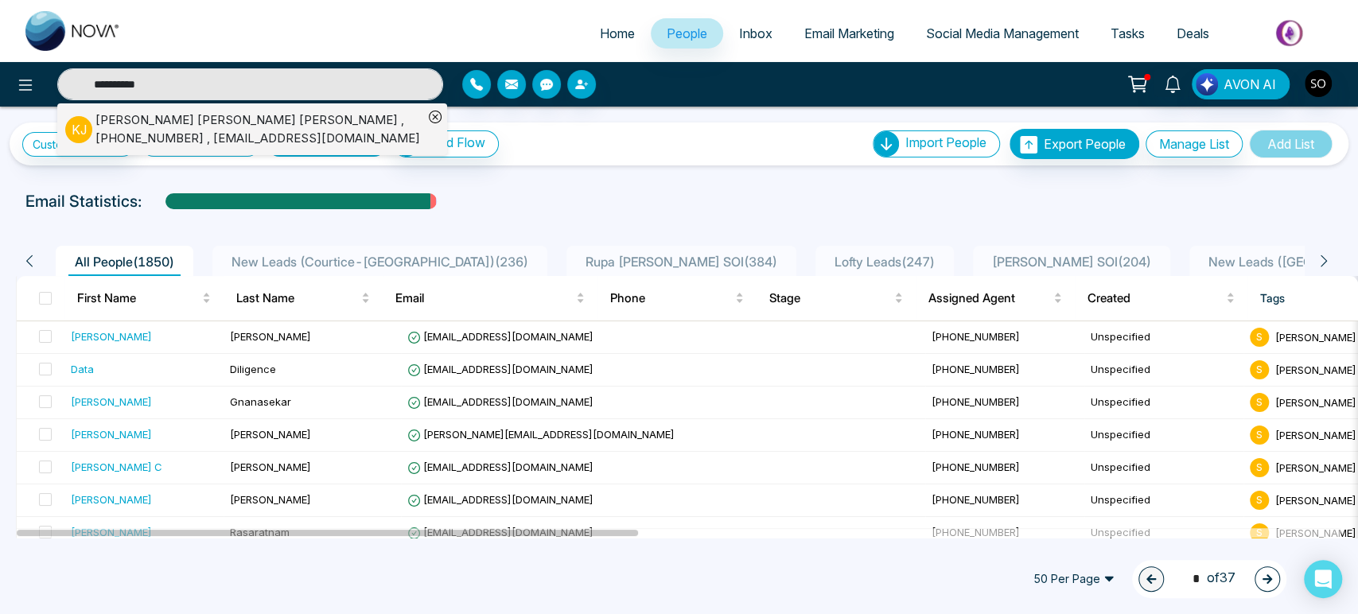
click at [153, 132] on div "Kathy Anne Jones , +19059148608 , jkathyanne@gmail.com" at bounding box center [259, 129] width 328 height 36
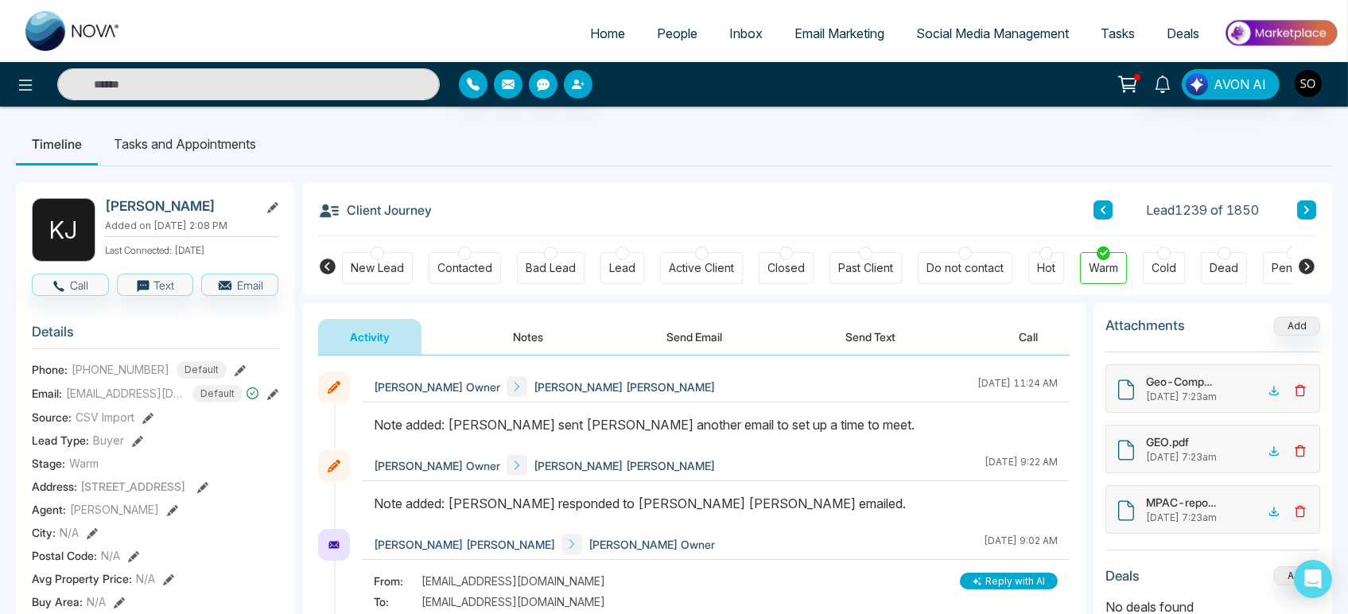
click at [535, 339] on button "Notes" at bounding box center [528, 337] width 94 height 36
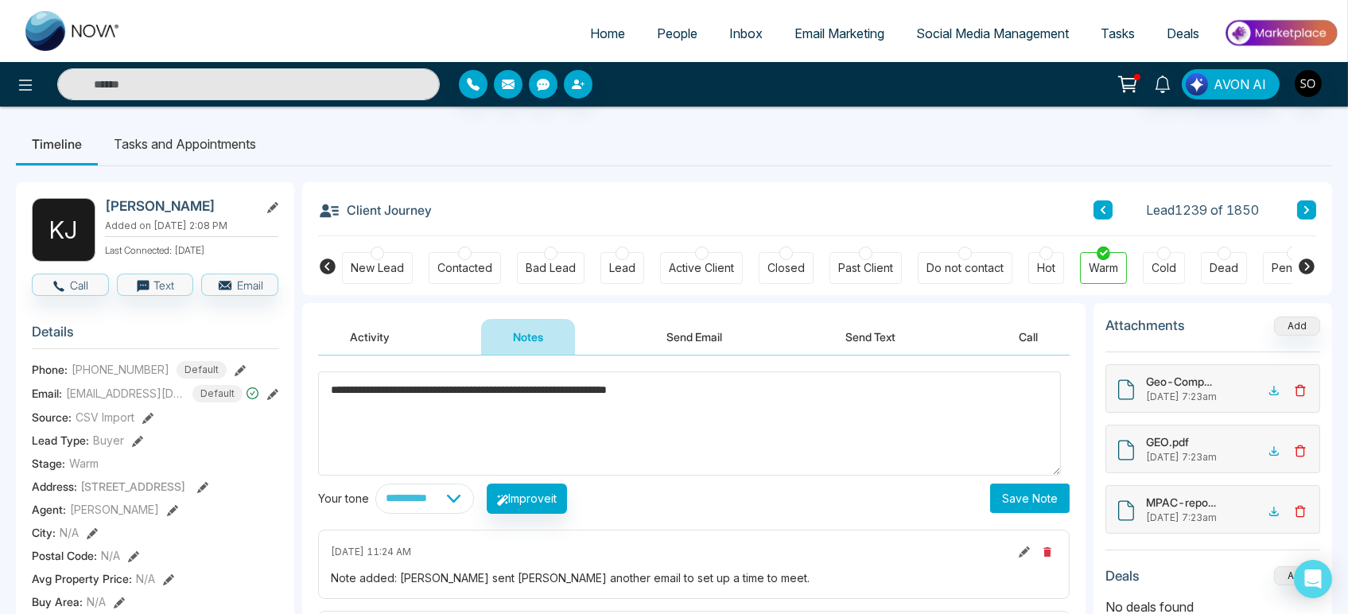
type textarea "**********"
click at [1037, 510] on button "Save Note" at bounding box center [1030, 498] width 80 height 29
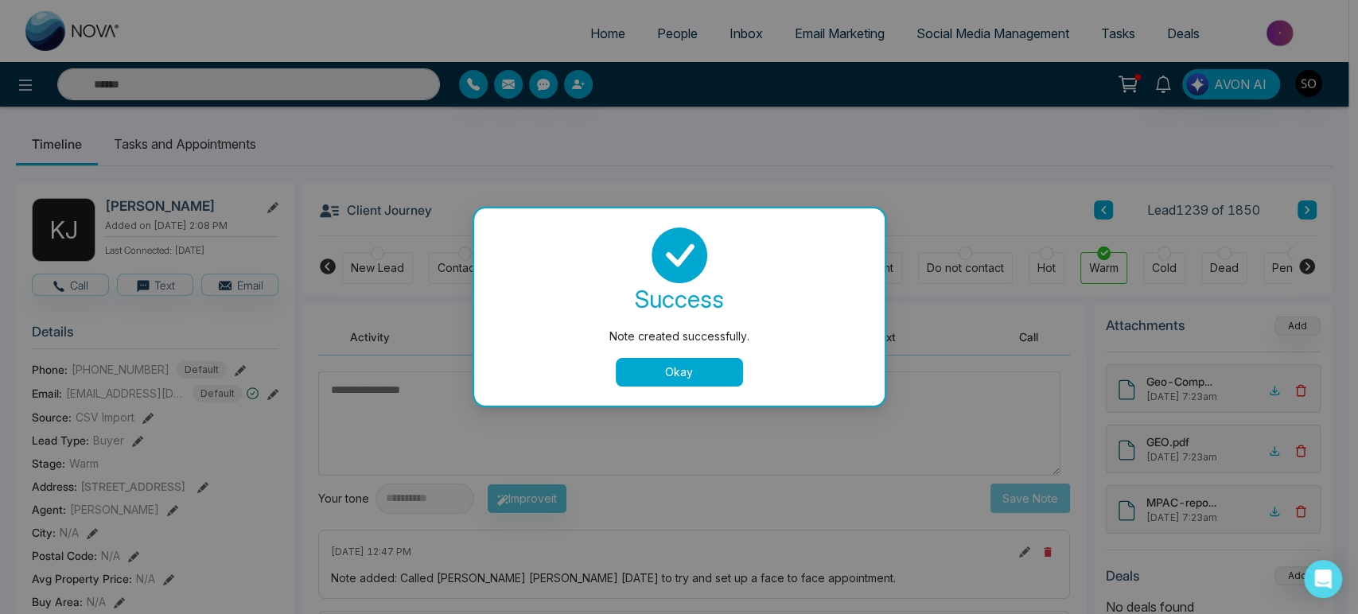
click at [670, 373] on button "Okay" at bounding box center [679, 372] width 127 height 29
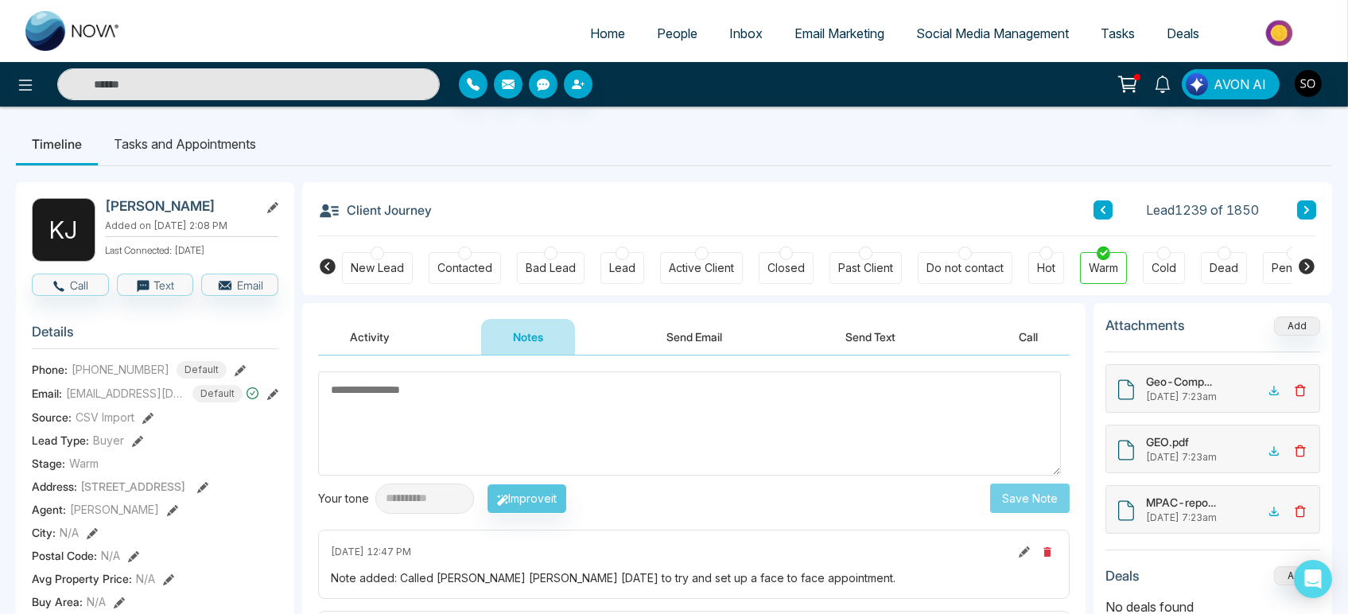
click at [594, 34] on span "Home" at bounding box center [607, 33] width 35 height 16
select select "*"
